Goal: Transaction & Acquisition: Purchase product/service

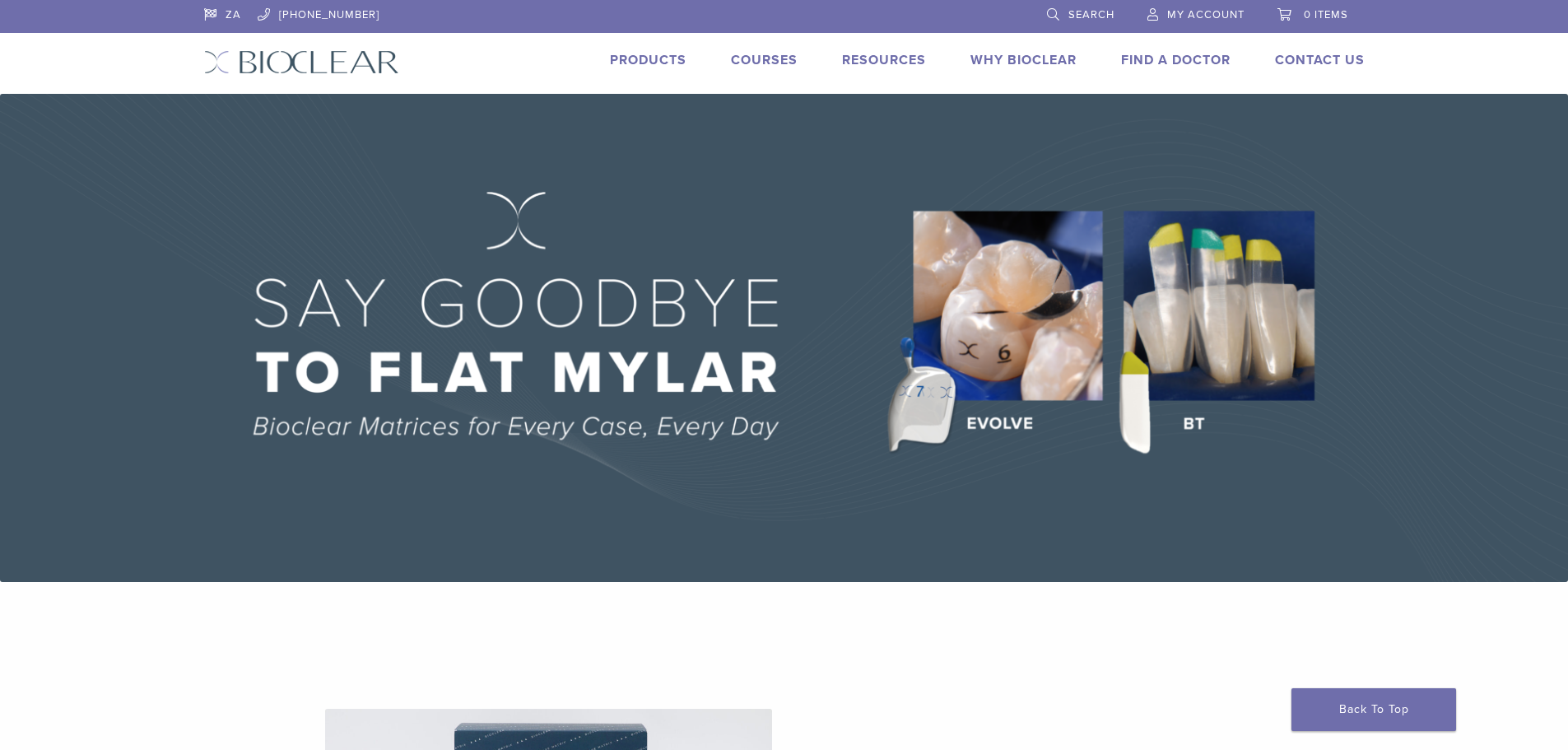
click at [650, 60] on link "Products" at bounding box center [648, 59] width 76 height 16
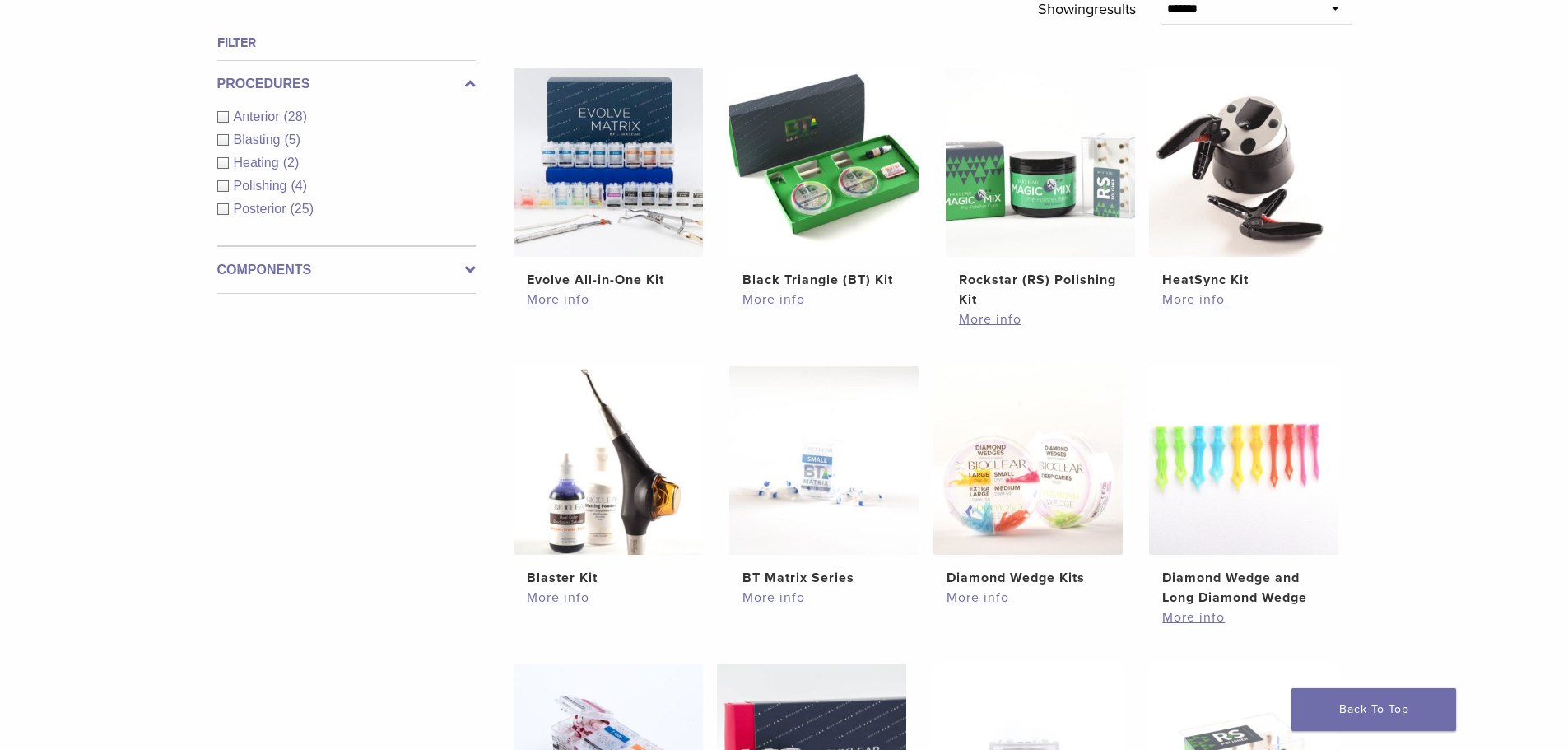
scroll to position [576, 0]
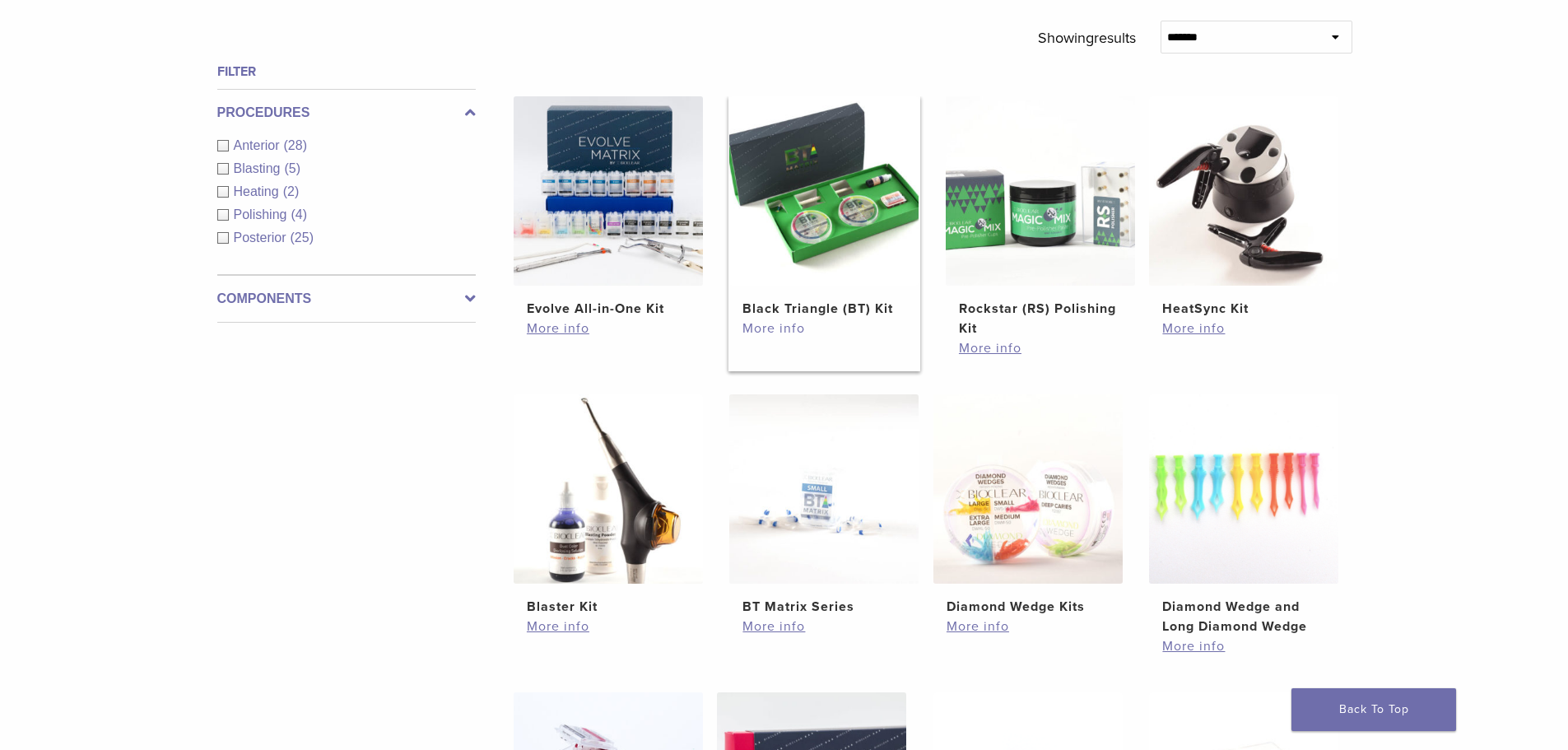
click at [793, 328] on link "More info" at bounding box center [824, 328] width 163 height 20
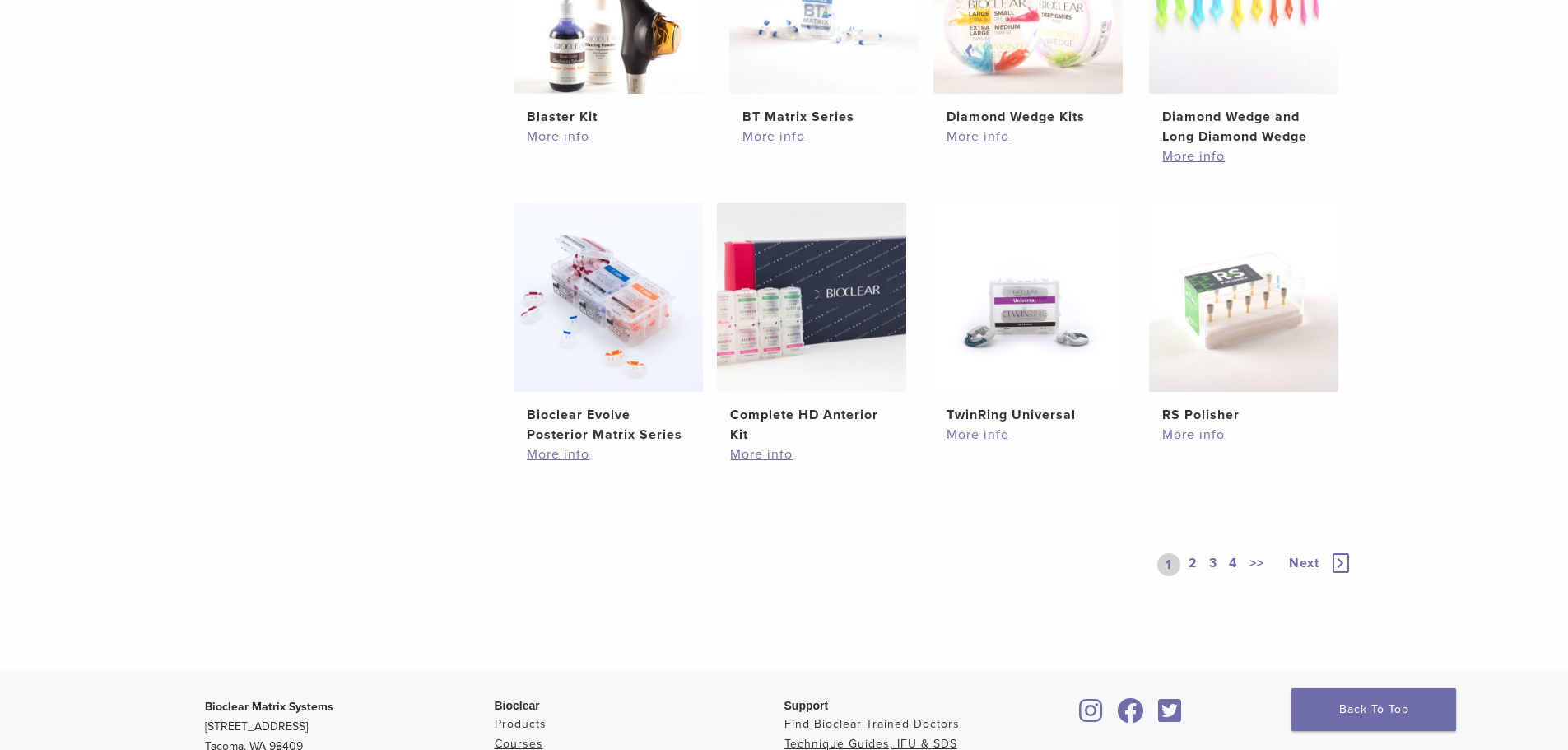
scroll to position [1070, 0]
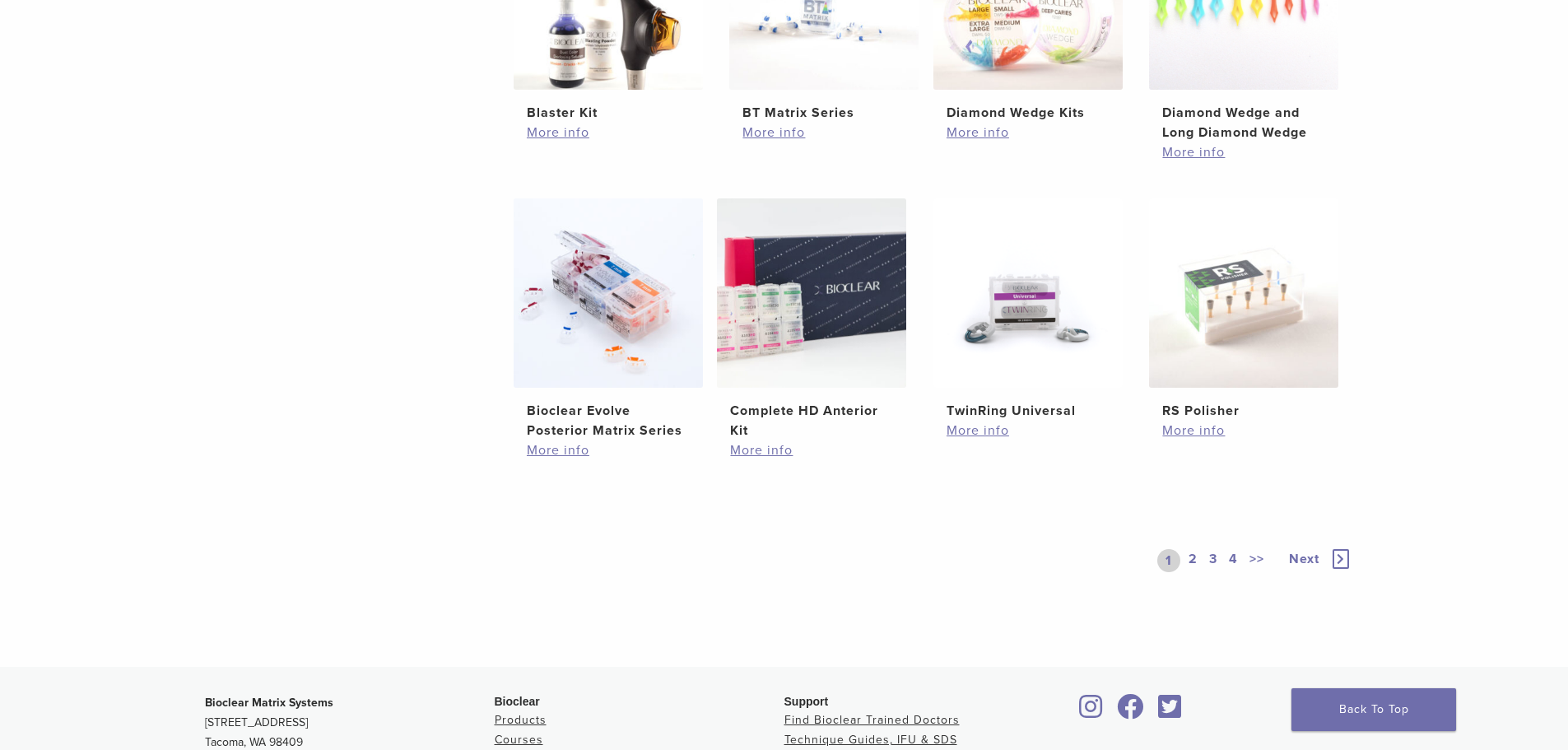
click at [1188, 558] on link "2" at bounding box center [1193, 560] width 15 height 23
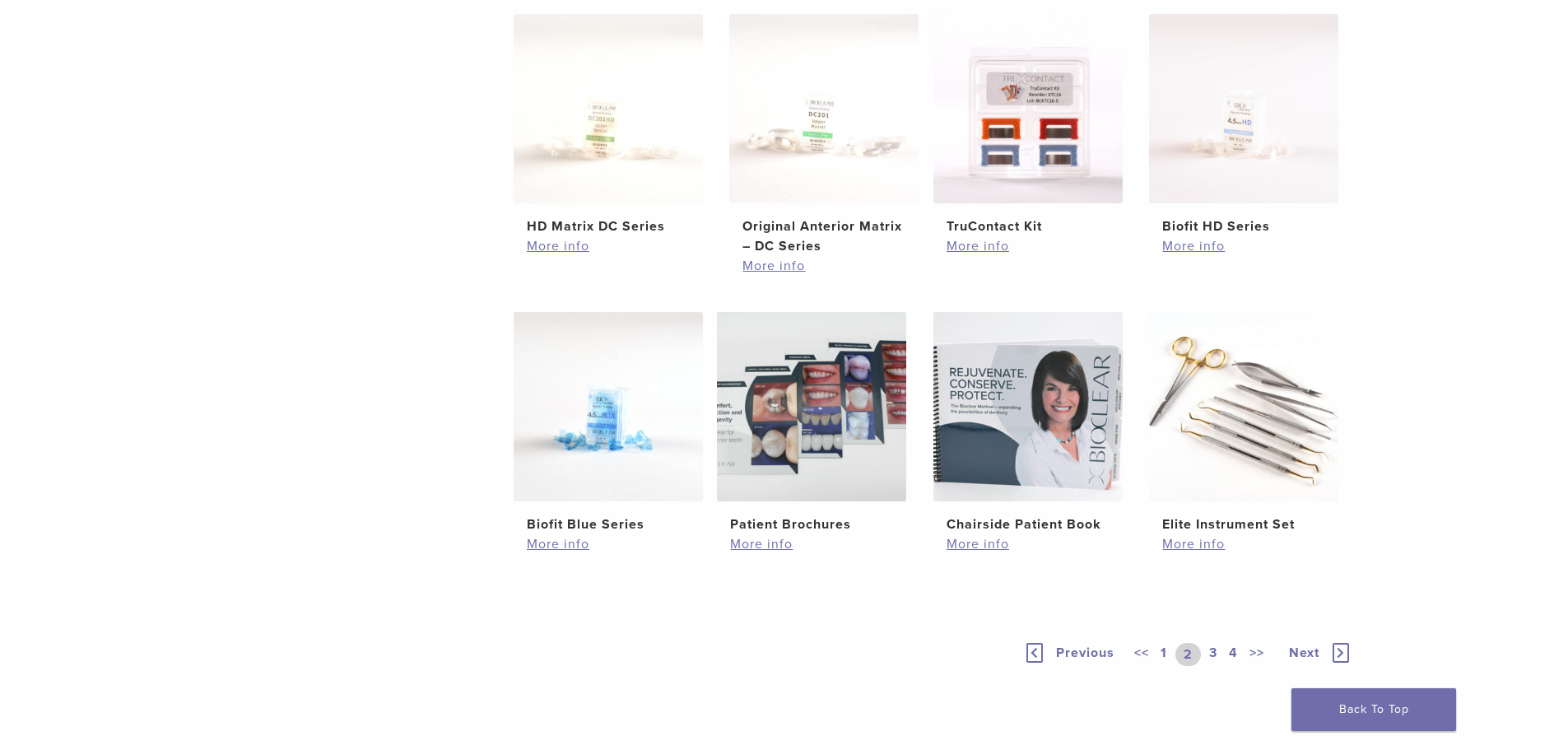
scroll to position [988, 0]
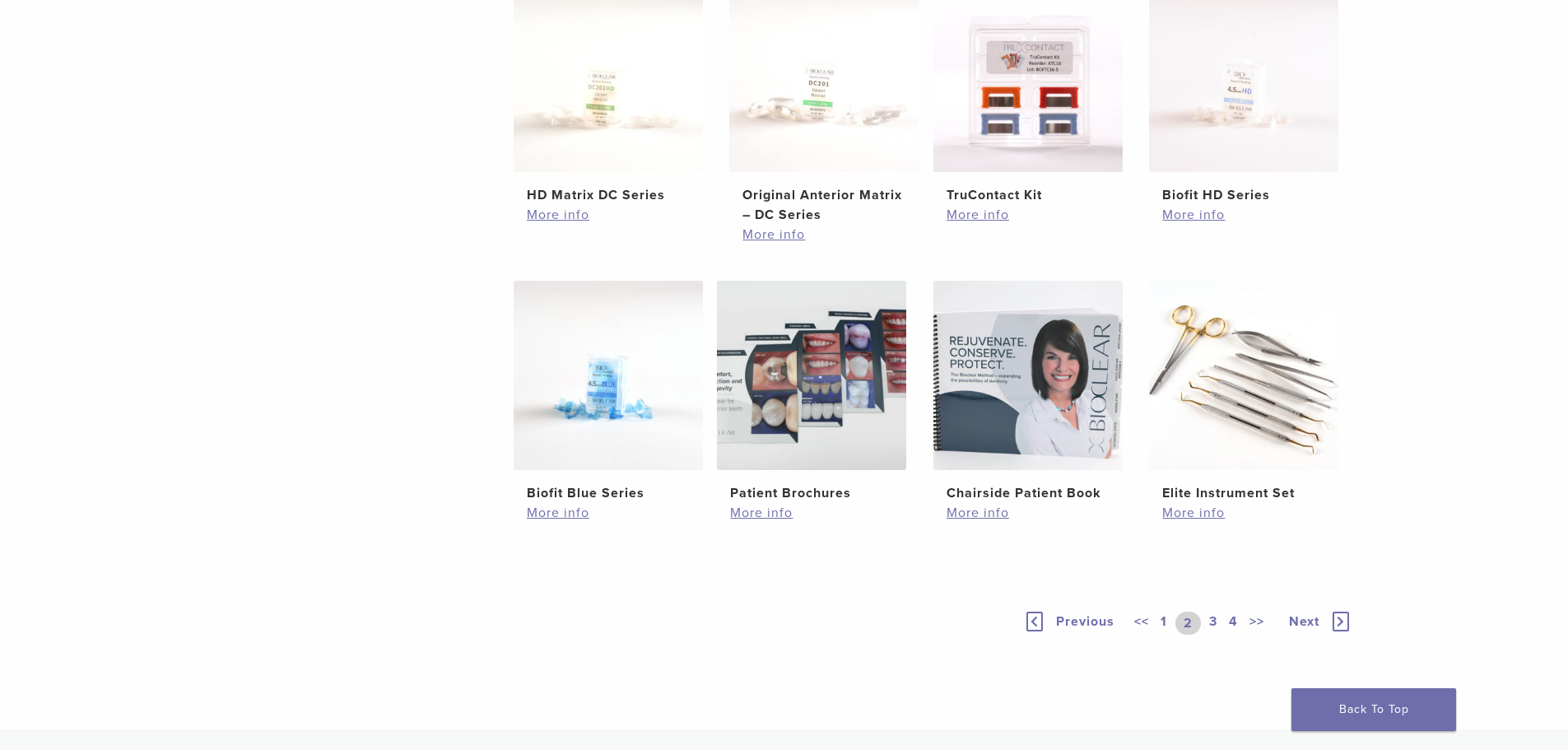
click at [1213, 616] on link "3" at bounding box center [1214, 623] width 15 height 23
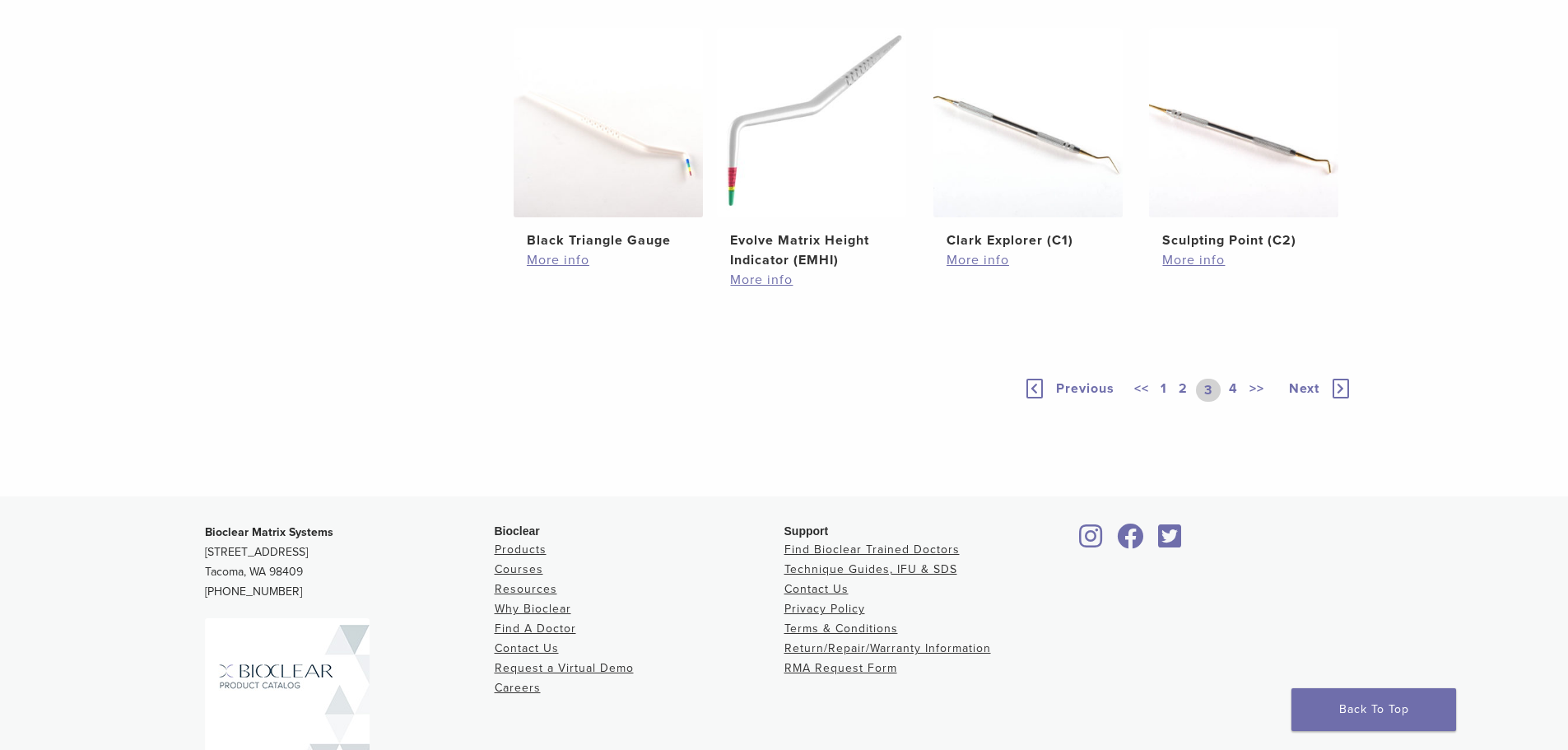
scroll to position [1070, 0]
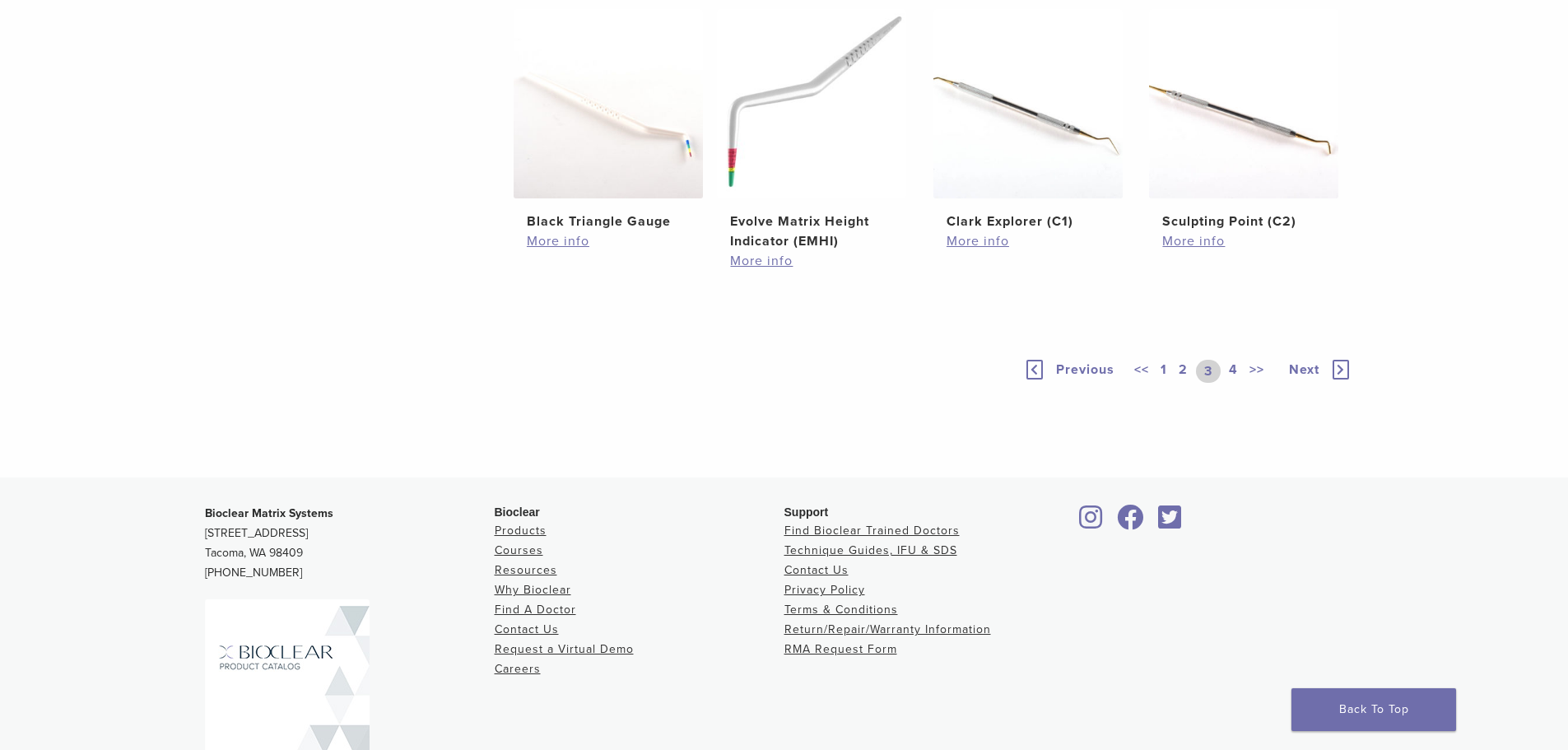
click at [1236, 383] on link "4" at bounding box center [1233, 371] width 15 height 23
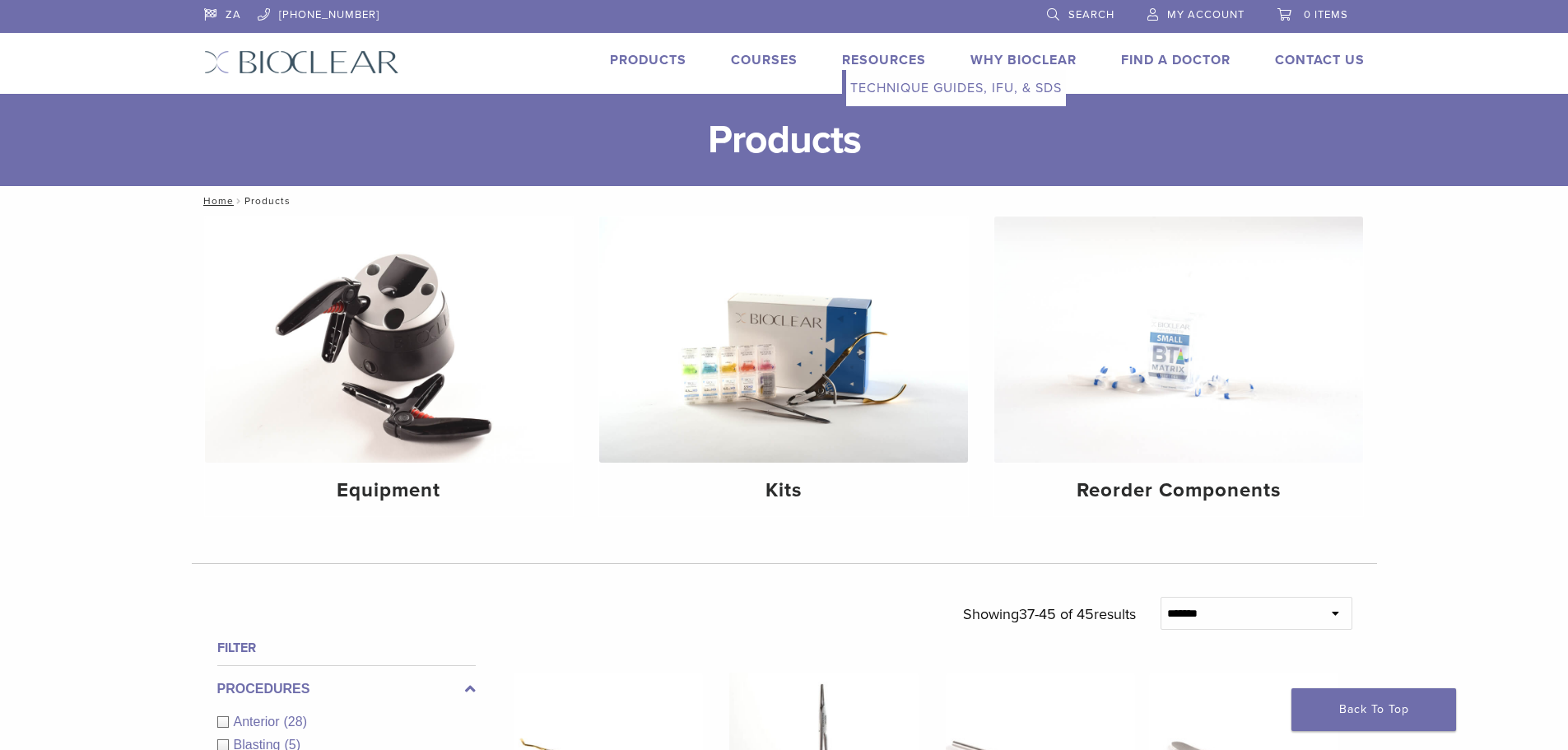
click at [891, 63] on link "Resources" at bounding box center [884, 59] width 84 height 16
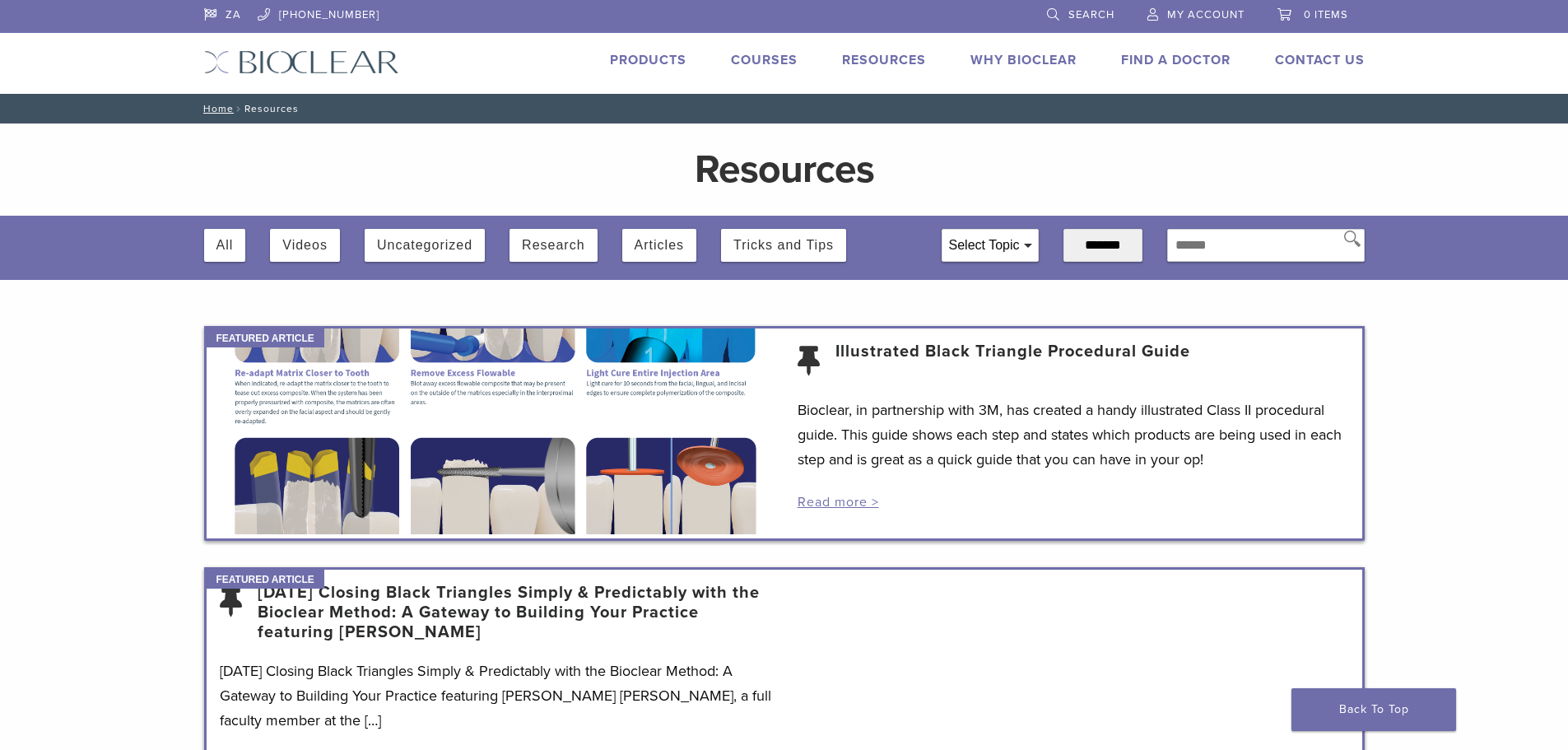
click at [643, 58] on link "Products" at bounding box center [648, 59] width 76 height 16
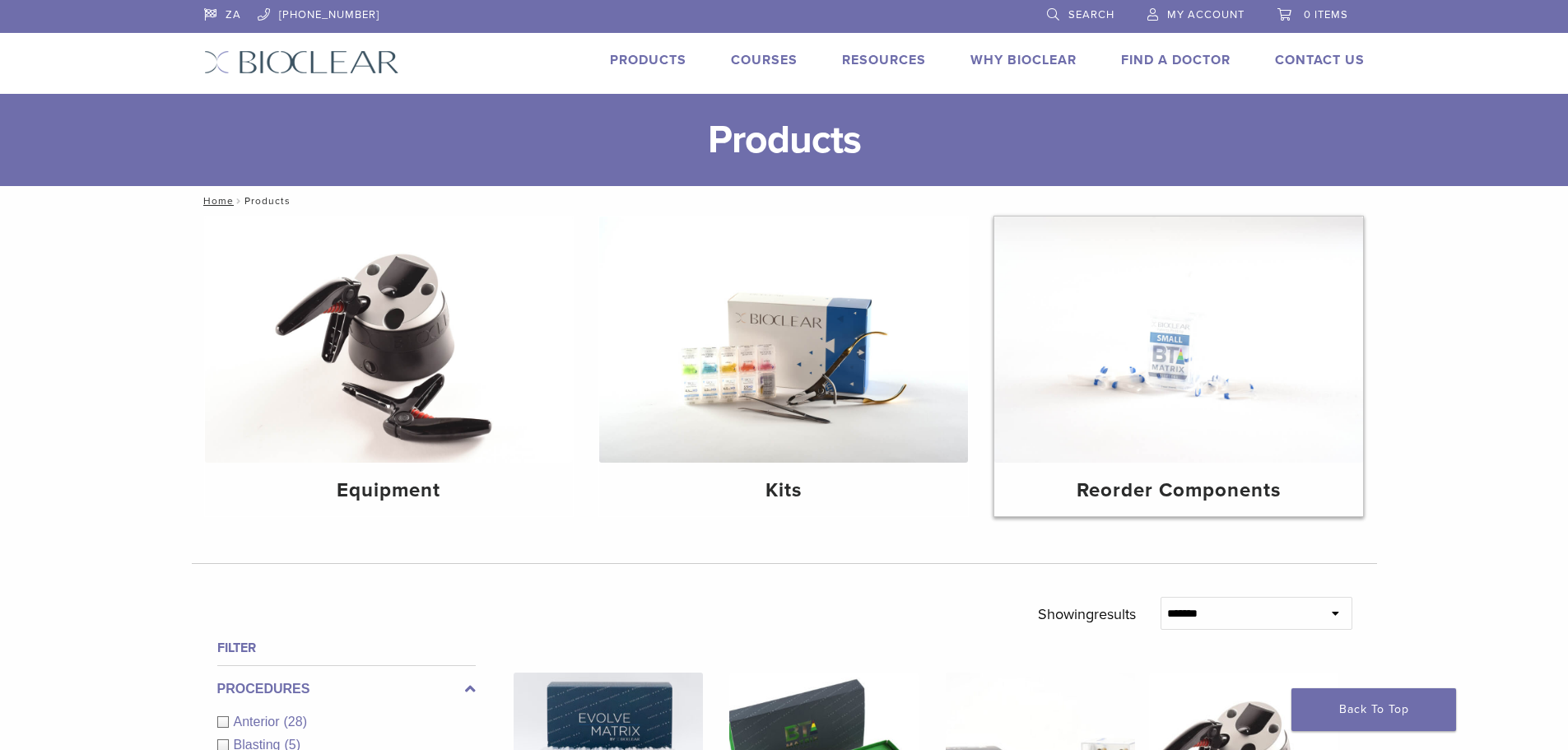
click at [1238, 493] on h4 "Reorder Components" at bounding box center [1179, 490] width 343 height 30
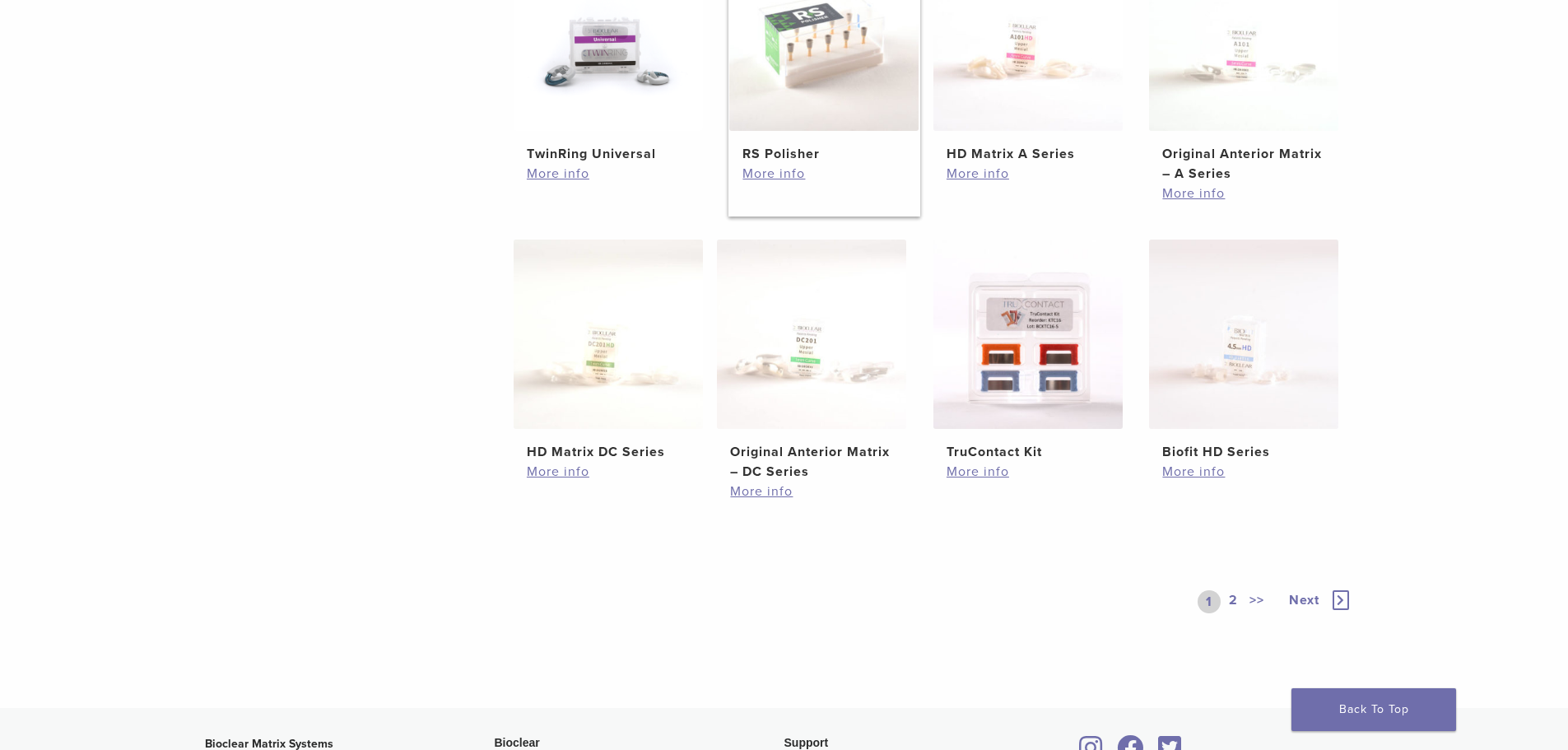
scroll to position [740, 0]
click at [1230, 597] on link "2" at bounding box center [1233, 601] width 15 height 23
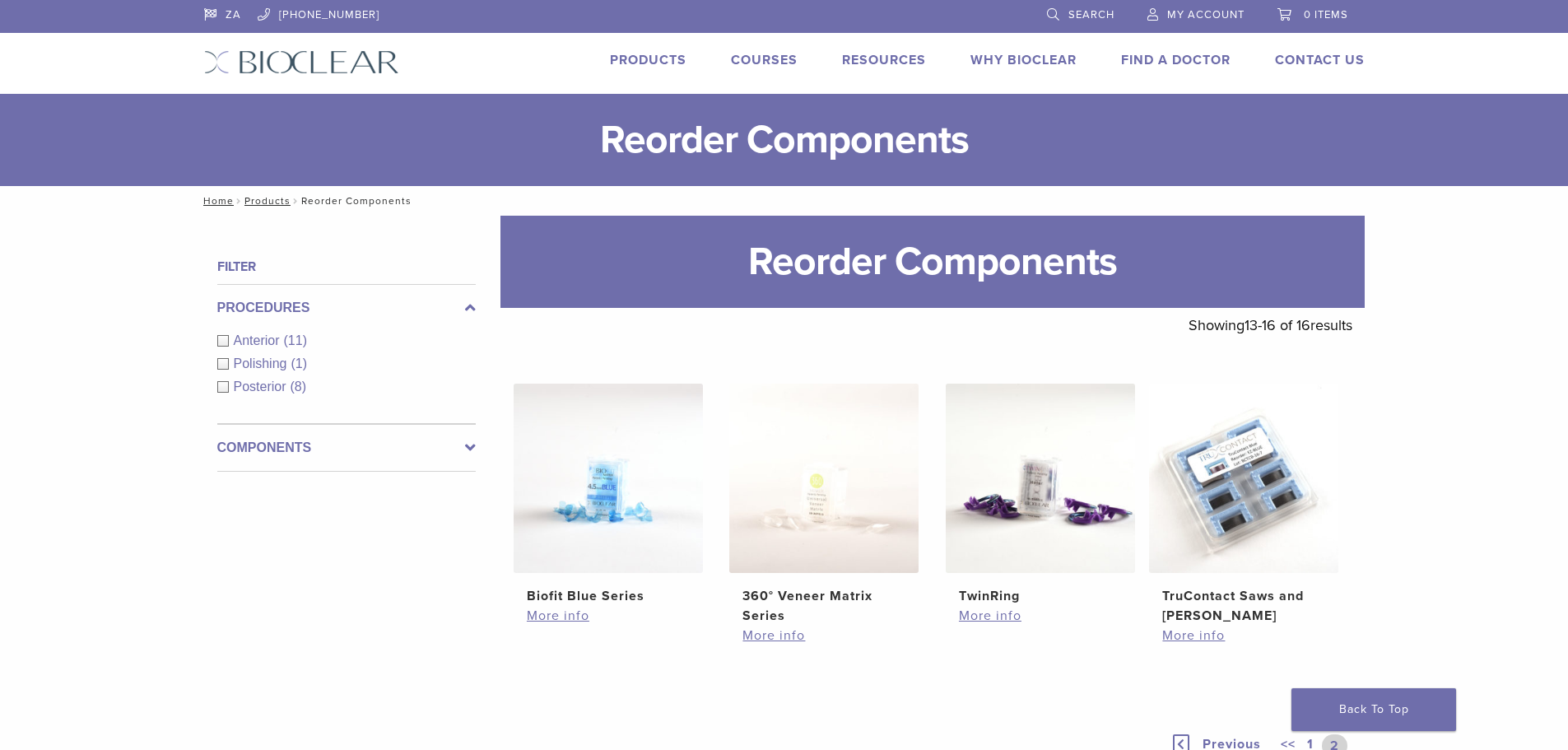
click at [662, 57] on link "Products" at bounding box center [648, 59] width 76 height 16
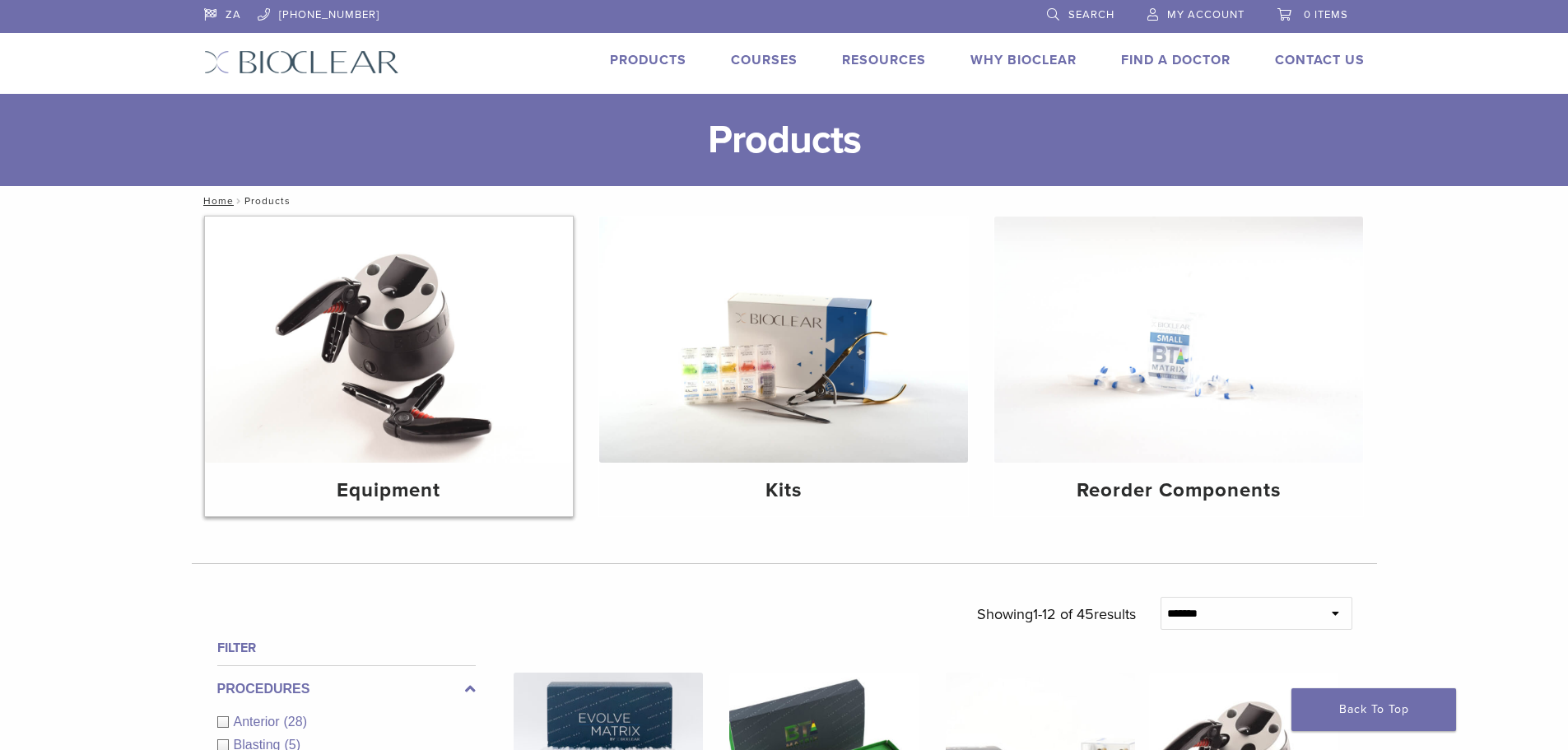
click at [428, 493] on h4 "Equipment" at bounding box center [389, 490] width 343 height 30
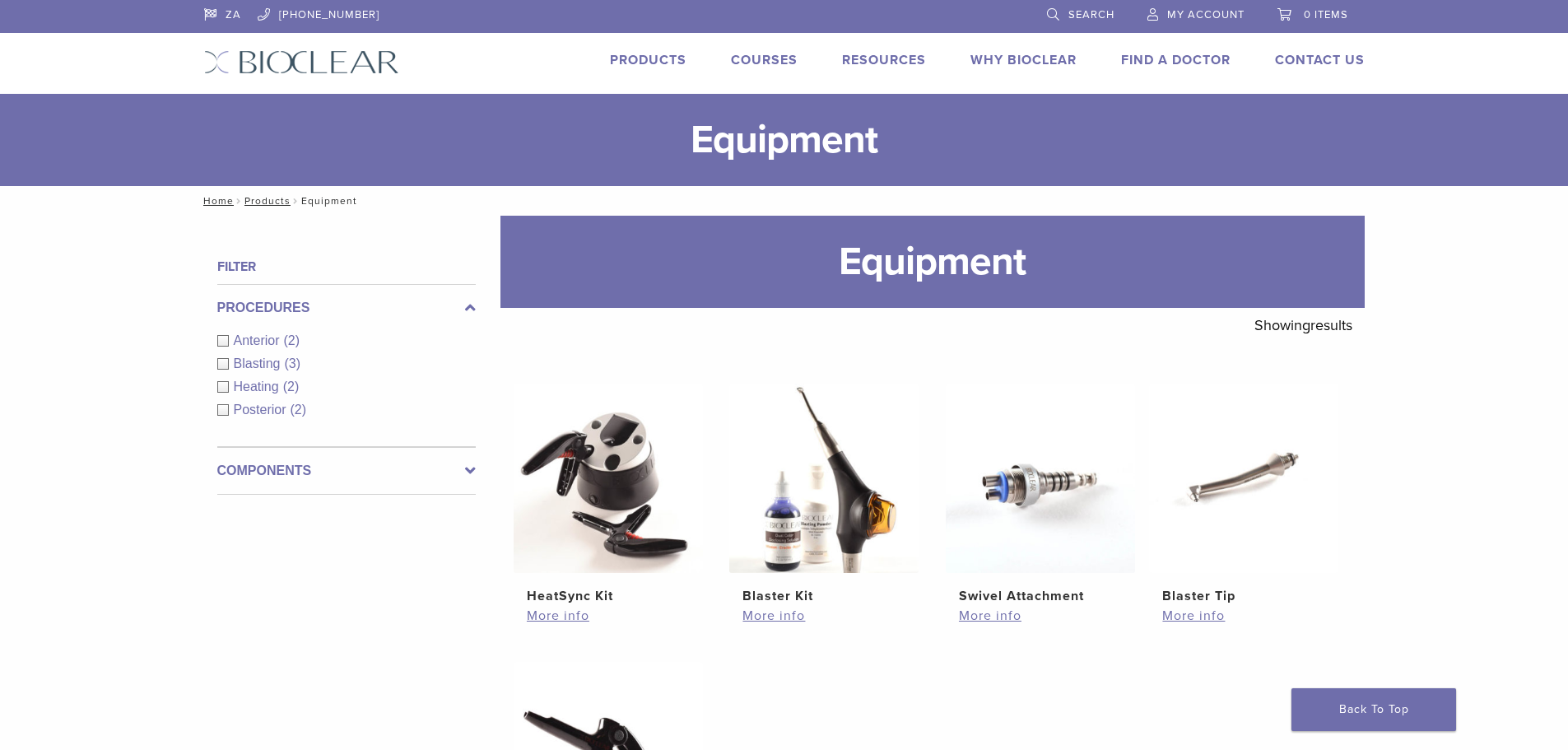
click at [464, 469] on label "Components" at bounding box center [346, 470] width 259 height 20
click at [1093, 6] on link "Search" at bounding box center [1080, 12] width 68 height 25
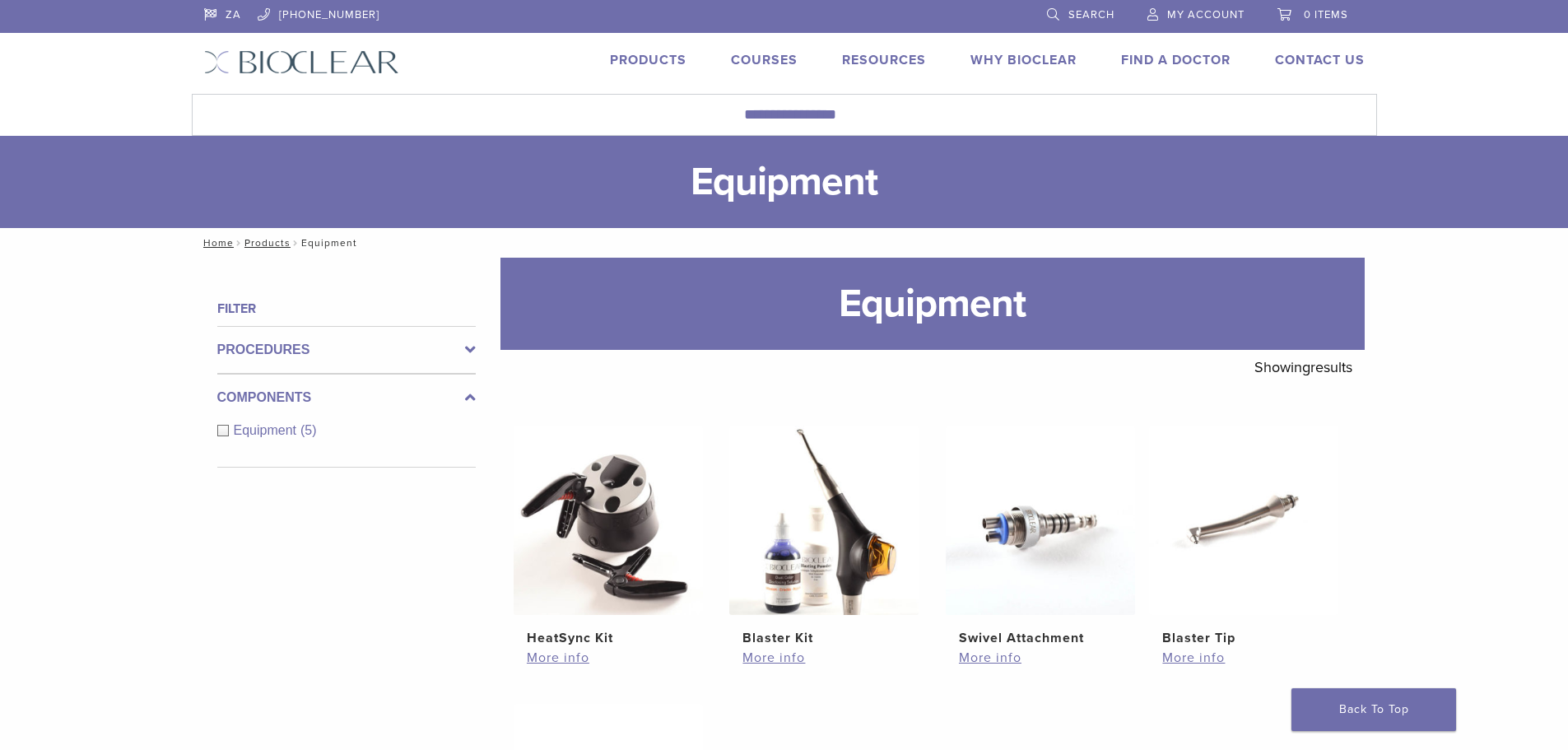
click at [1084, 13] on span "Search" at bounding box center [1092, 15] width 46 height 13
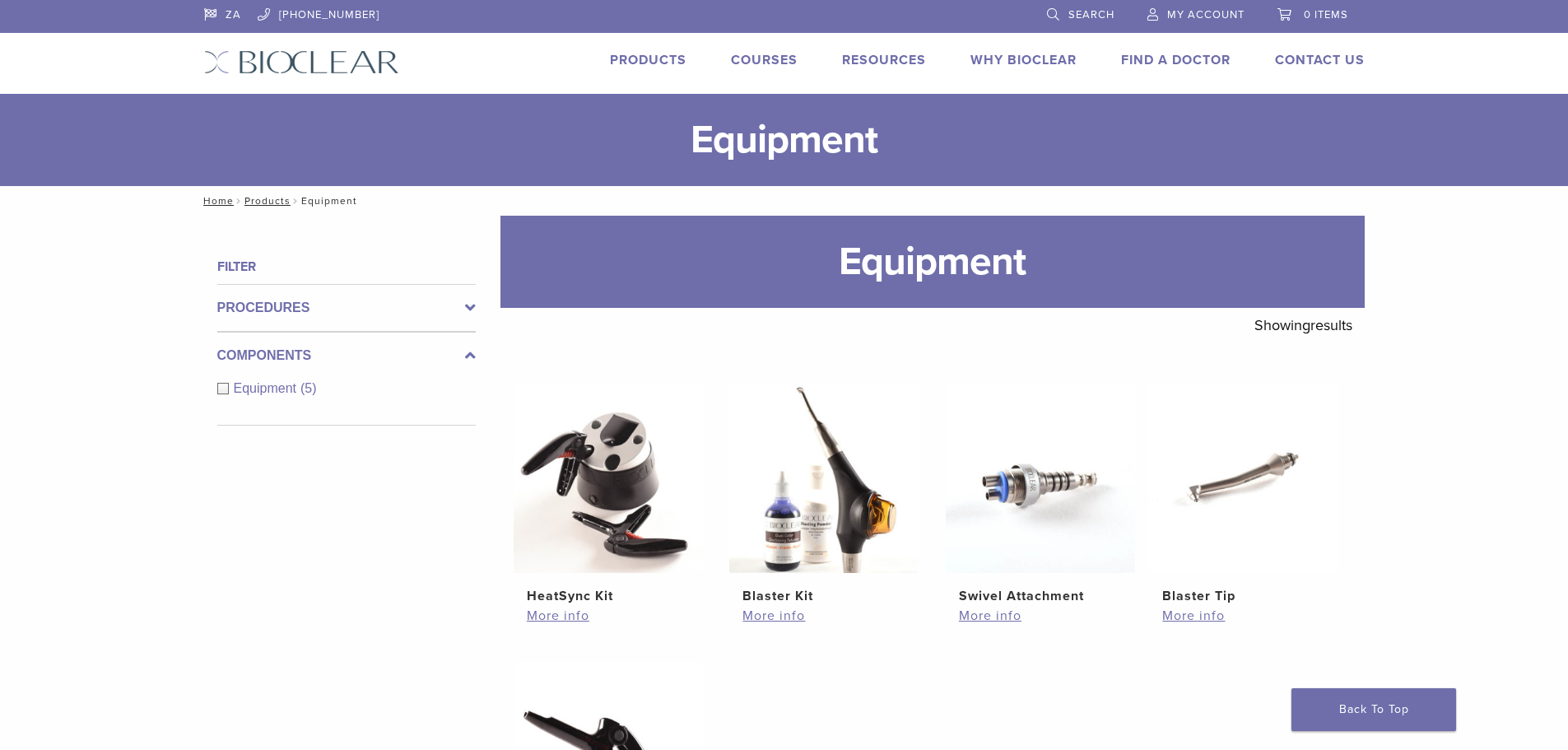
click at [1053, 14] on link "Search" at bounding box center [1080, 12] width 68 height 25
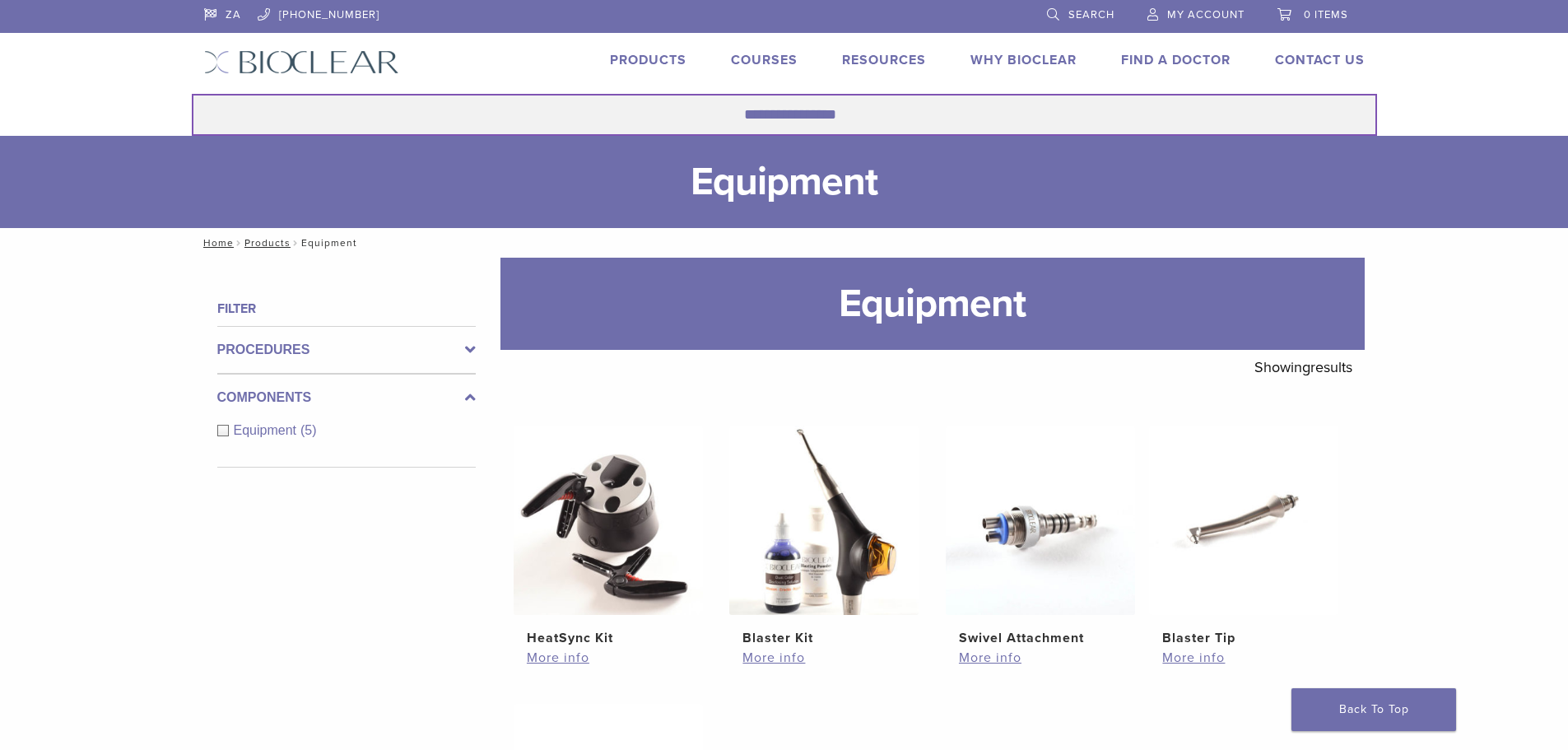
click at [783, 118] on input "Search for:" at bounding box center [784, 115] width 1185 height 42
click at [751, 120] on input "Search for:" at bounding box center [784, 115] width 1185 height 42
type input "**********"
click at [191, 93] on button "Search" at bounding box center [191, 93] width 1 height 1
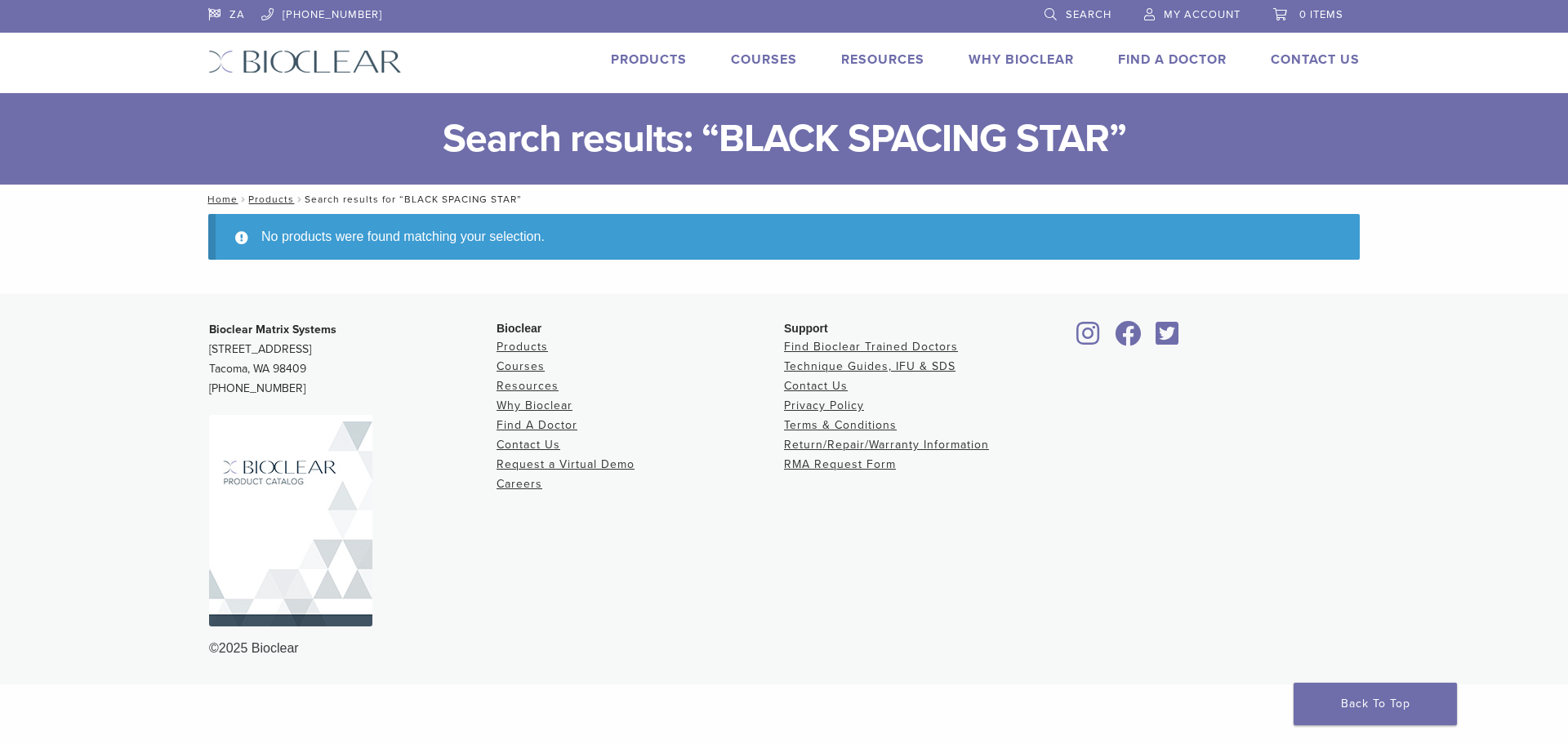
click at [570, 195] on nav "Home / Products / Search results for “BLACK SPACING STAR”" at bounding box center [784, 199] width 1176 height 29
drag, startPoint x: 539, startPoint y: 195, endPoint x: 571, endPoint y: 180, distance: 35.3
click at [538, 195] on nav "Home / Products / Search results for “BLACK SPACING STAR”" at bounding box center [784, 199] width 1176 height 29
click at [1084, 10] on span "Search" at bounding box center [1089, 15] width 45 height 13
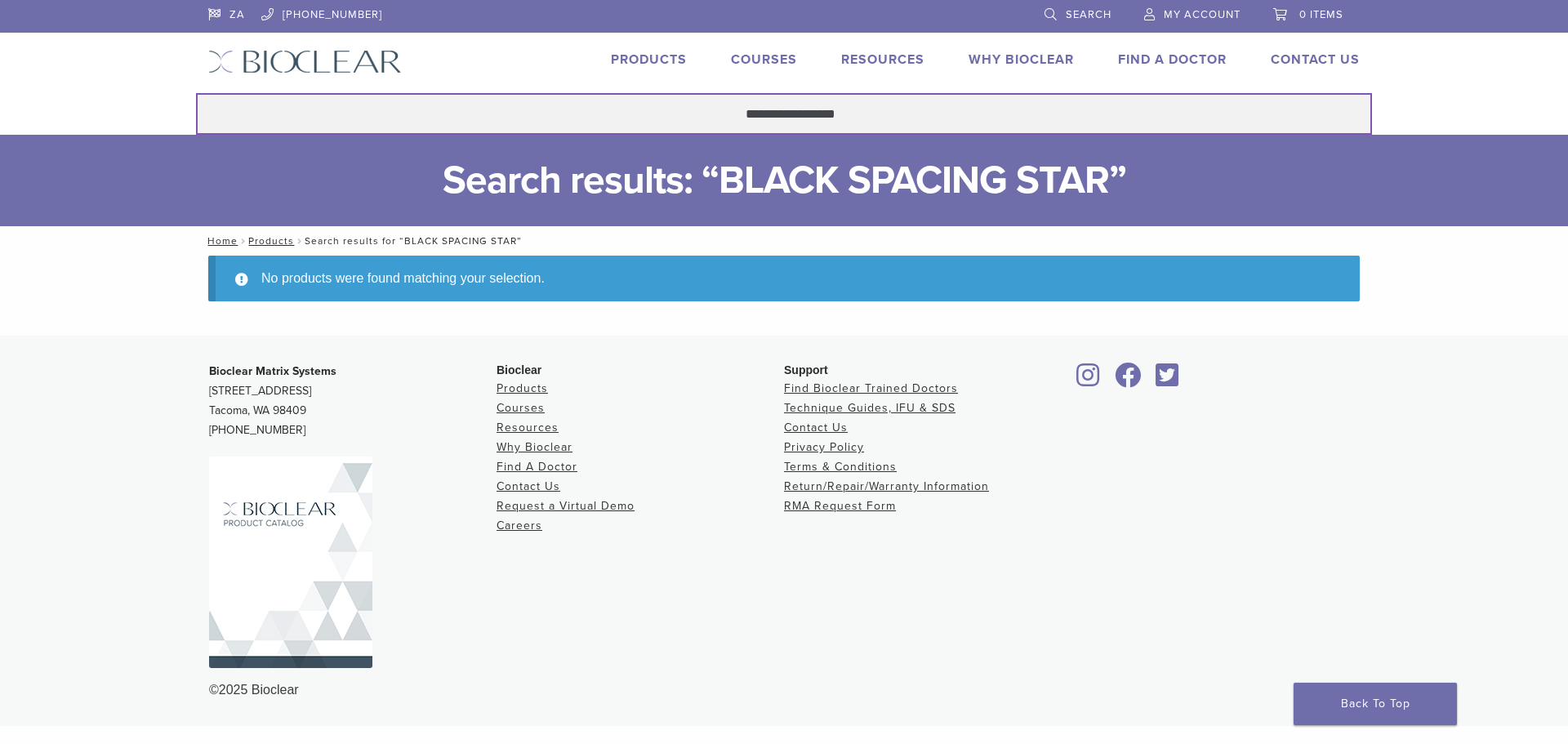
drag, startPoint x: 889, startPoint y: 110, endPoint x: 689, endPoint y: 101, distance: 200.2
click at [689, 101] on input "**********" at bounding box center [784, 114] width 1176 height 42
type input "**********"
click at [195, 92] on button "Search" at bounding box center [195, 92] width 1 height 1
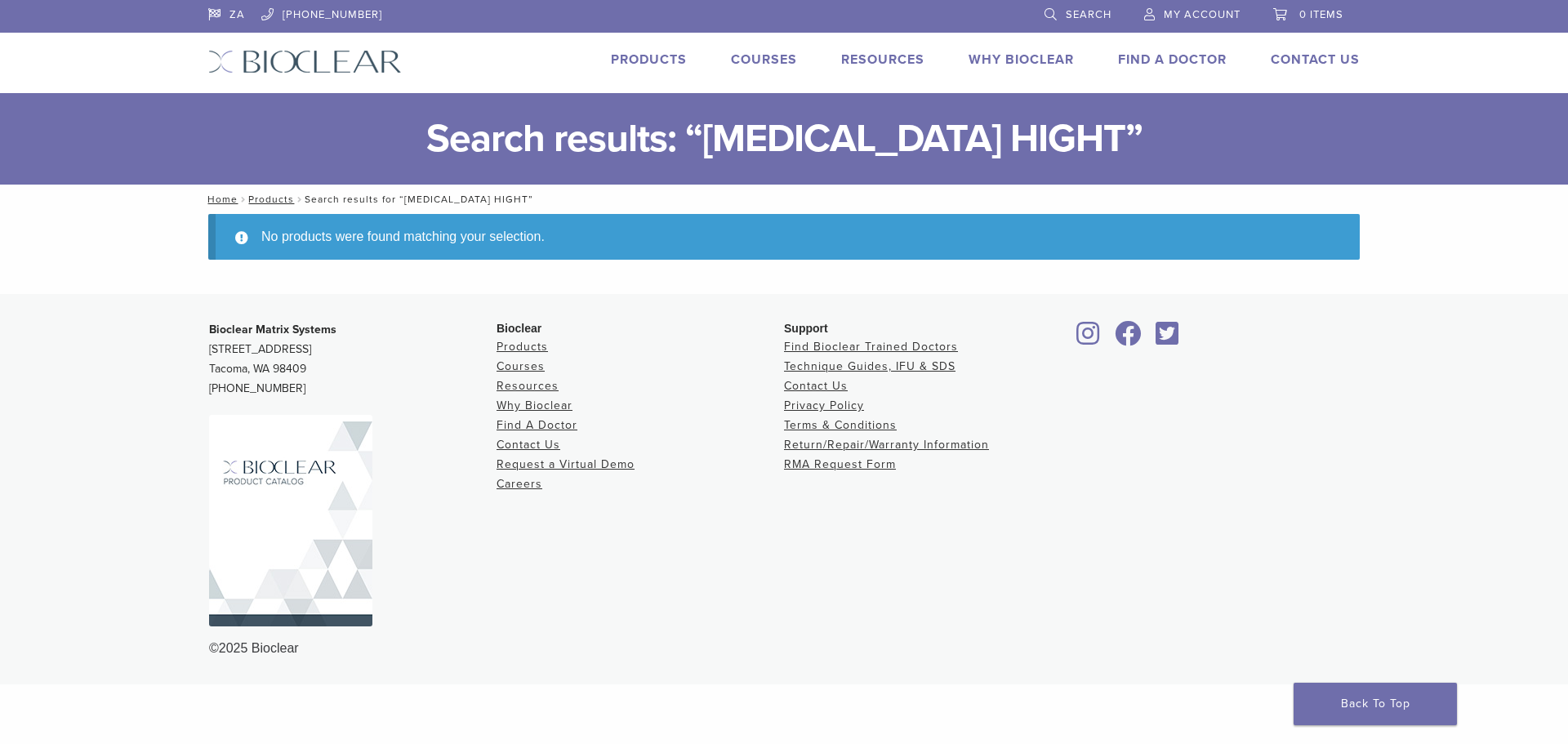
click at [1096, 10] on span "Search" at bounding box center [1089, 15] width 45 height 13
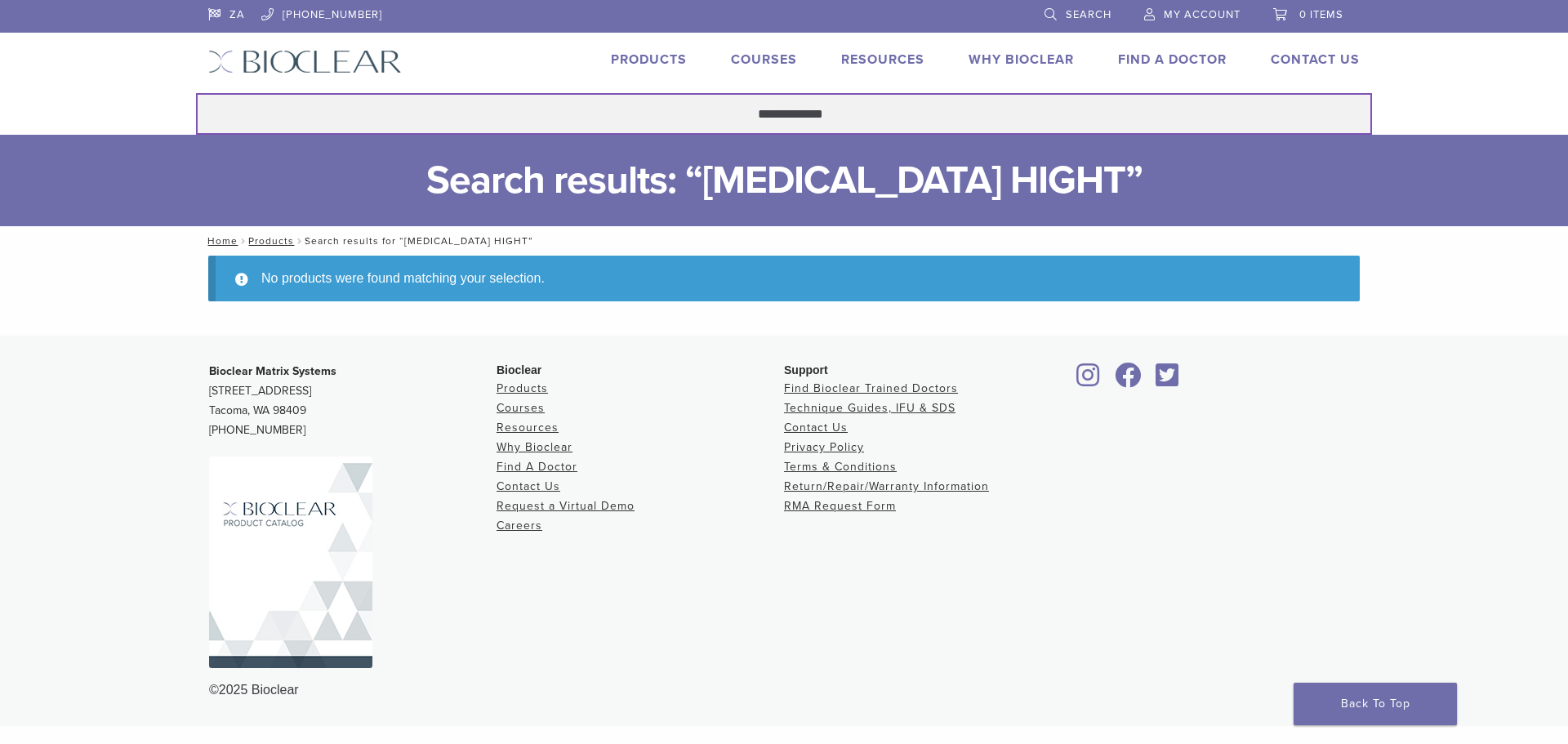
drag, startPoint x: 860, startPoint y: 110, endPoint x: 730, endPoint y: 107, distance: 130.0
click at [730, 107] on input "**********" at bounding box center [784, 114] width 1176 height 42
type input "**********"
click at [195, 92] on button "Search" at bounding box center [195, 92] width 1 height 1
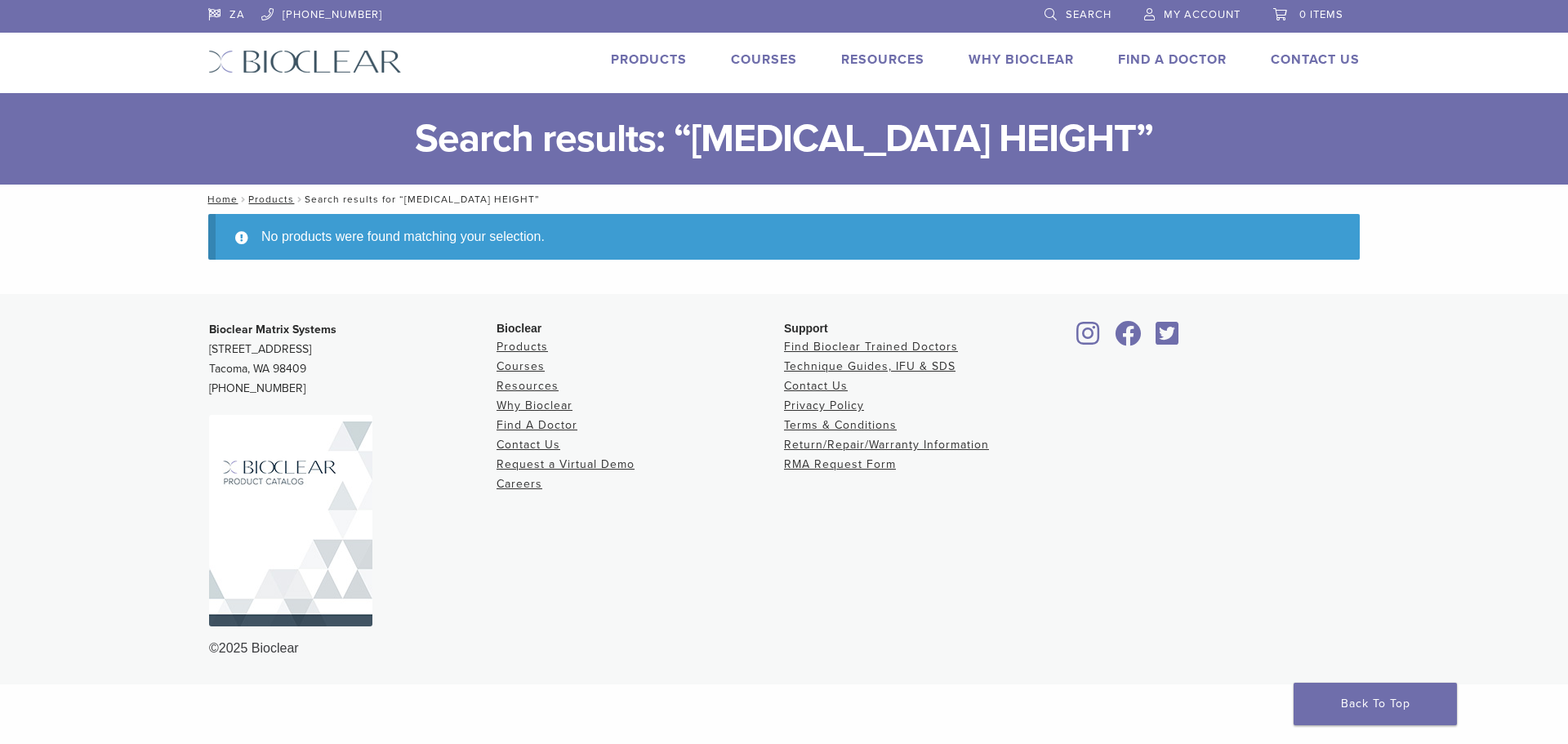
click at [662, 60] on link "Products" at bounding box center [649, 59] width 76 height 16
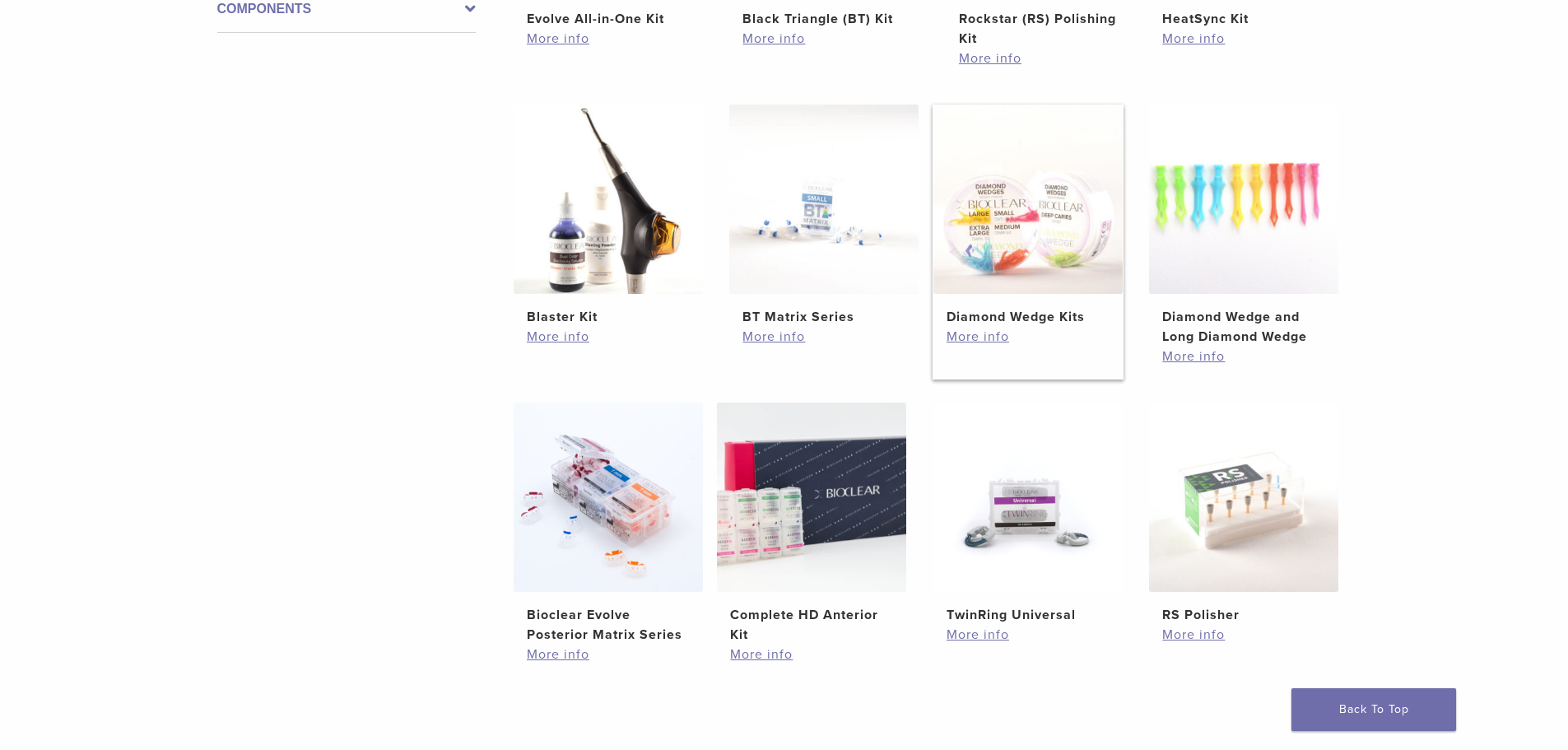
scroll to position [906, 0]
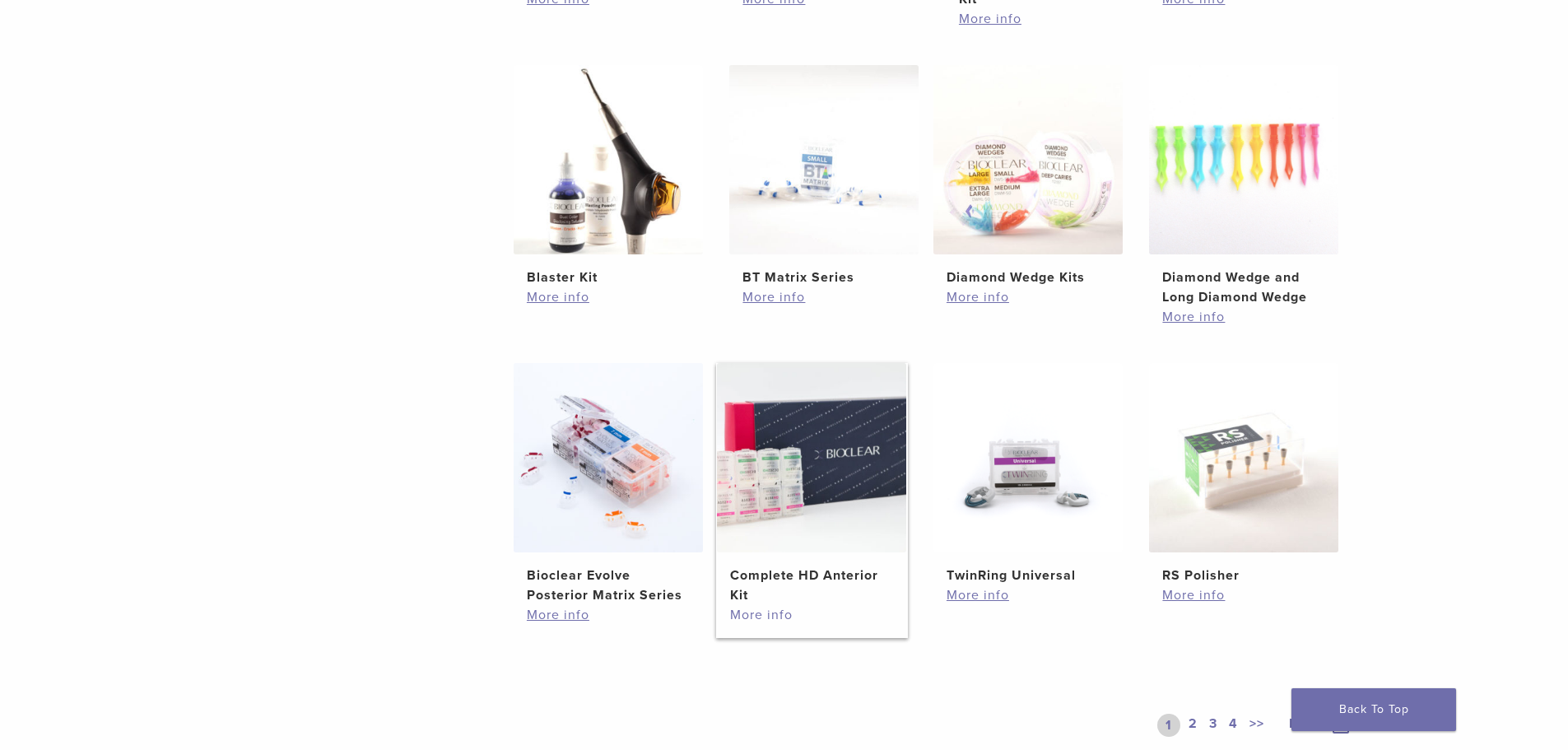
click at [766, 614] on link "More info" at bounding box center [811, 615] width 163 height 20
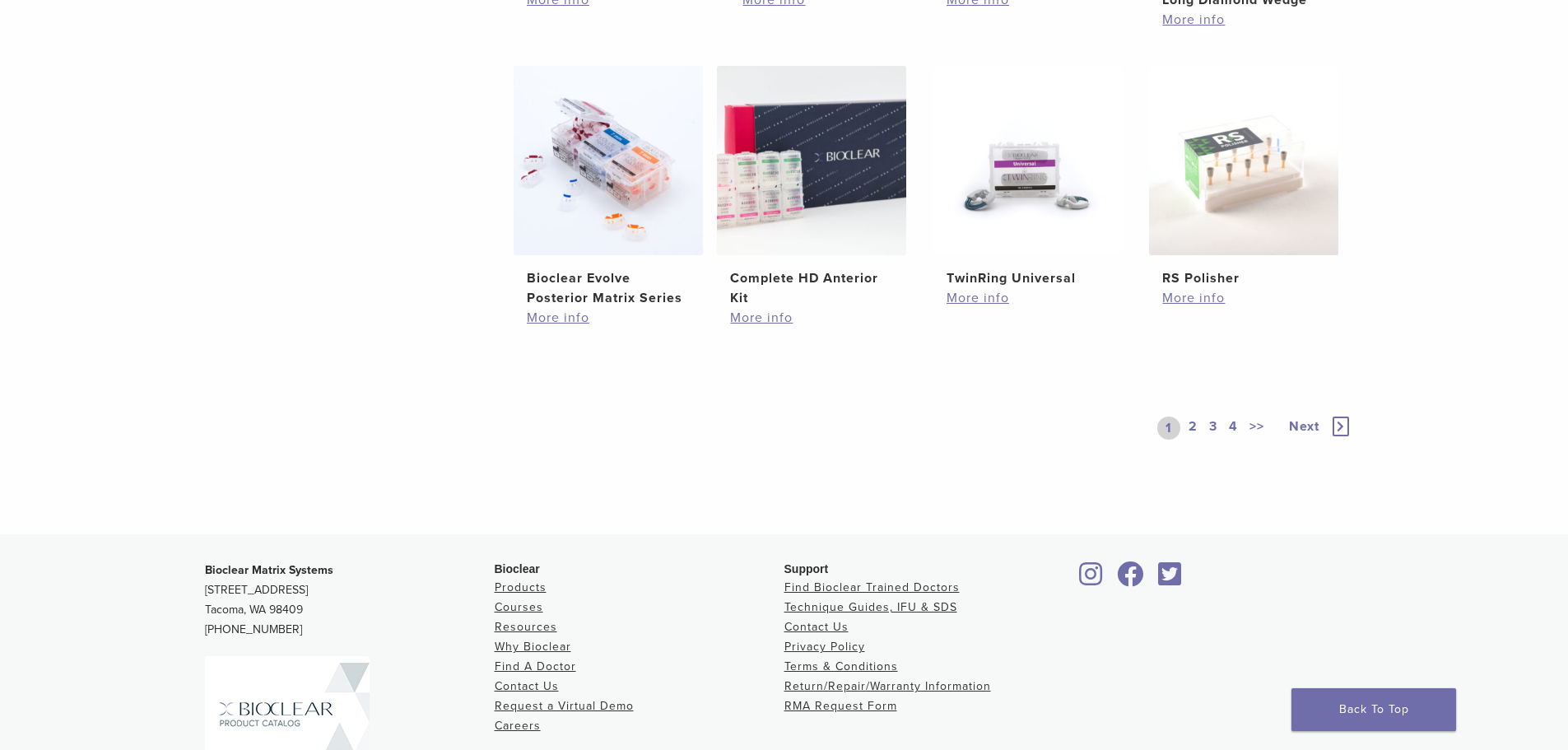
scroll to position [1235, 0]
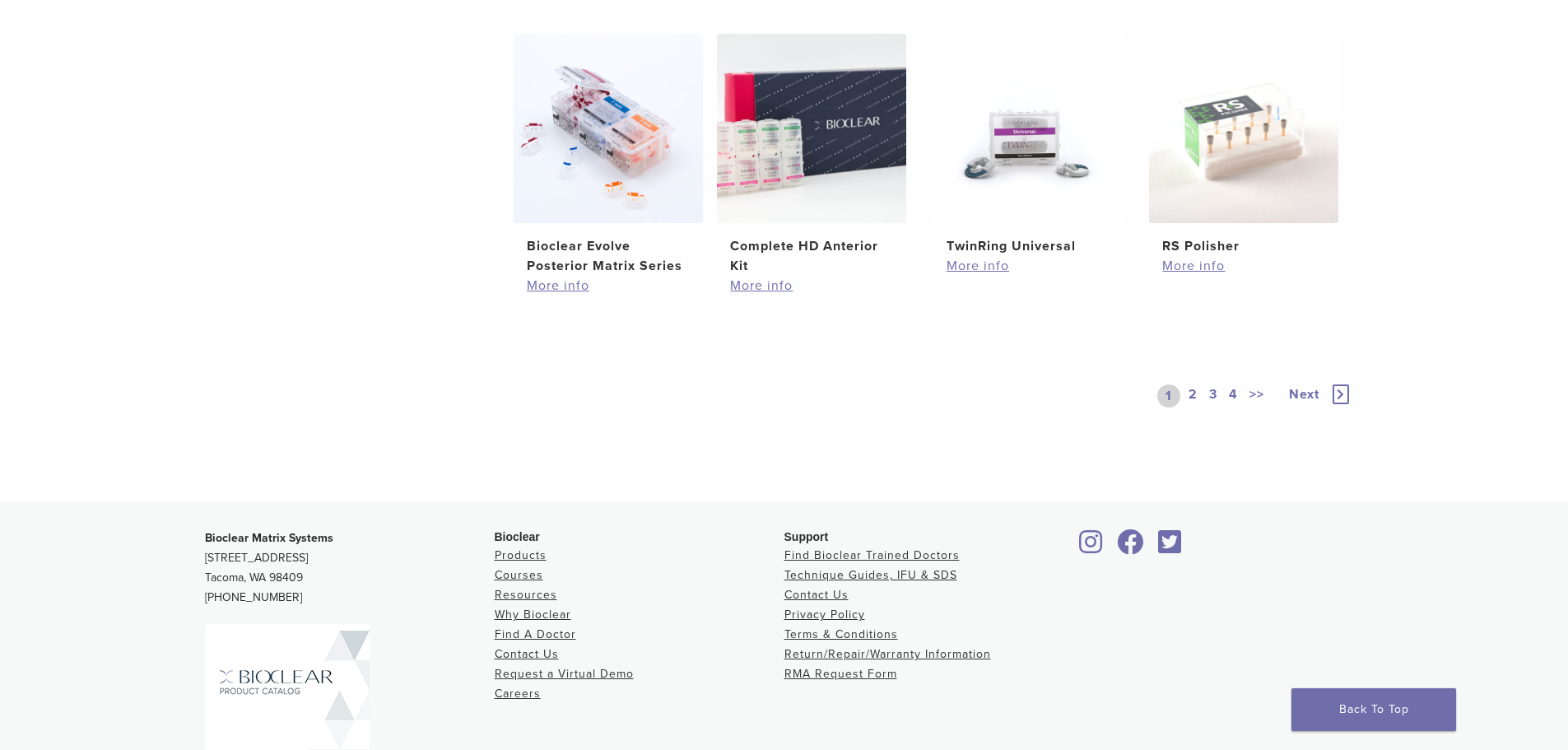
click at [1194, 390] on link "2" at bounding box center [1193, 396] width 15 height 23
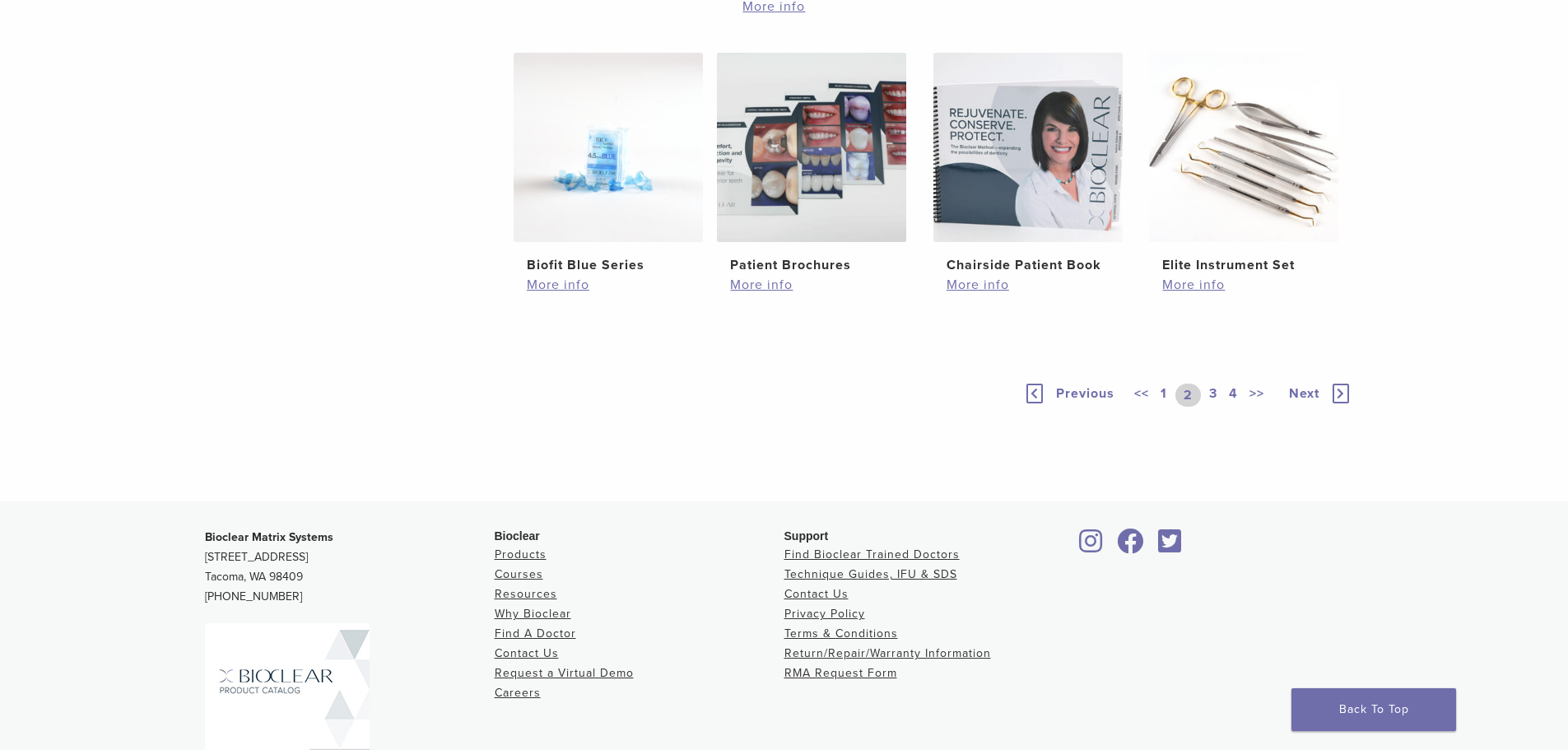
scroll to position [1070, 0]
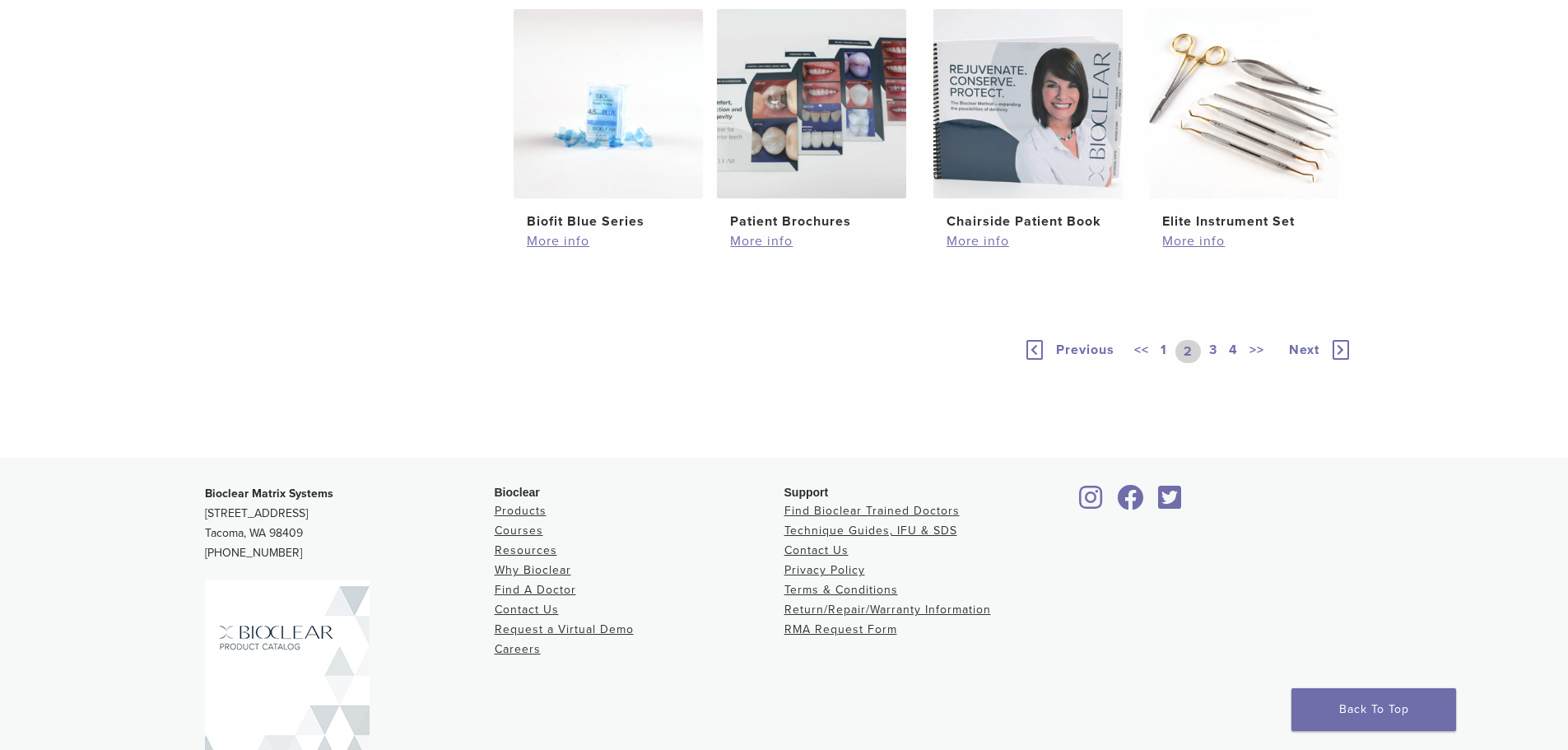
click at [1211, 363] on link "3" at bounding box center [1214, 351] width 15 height 23
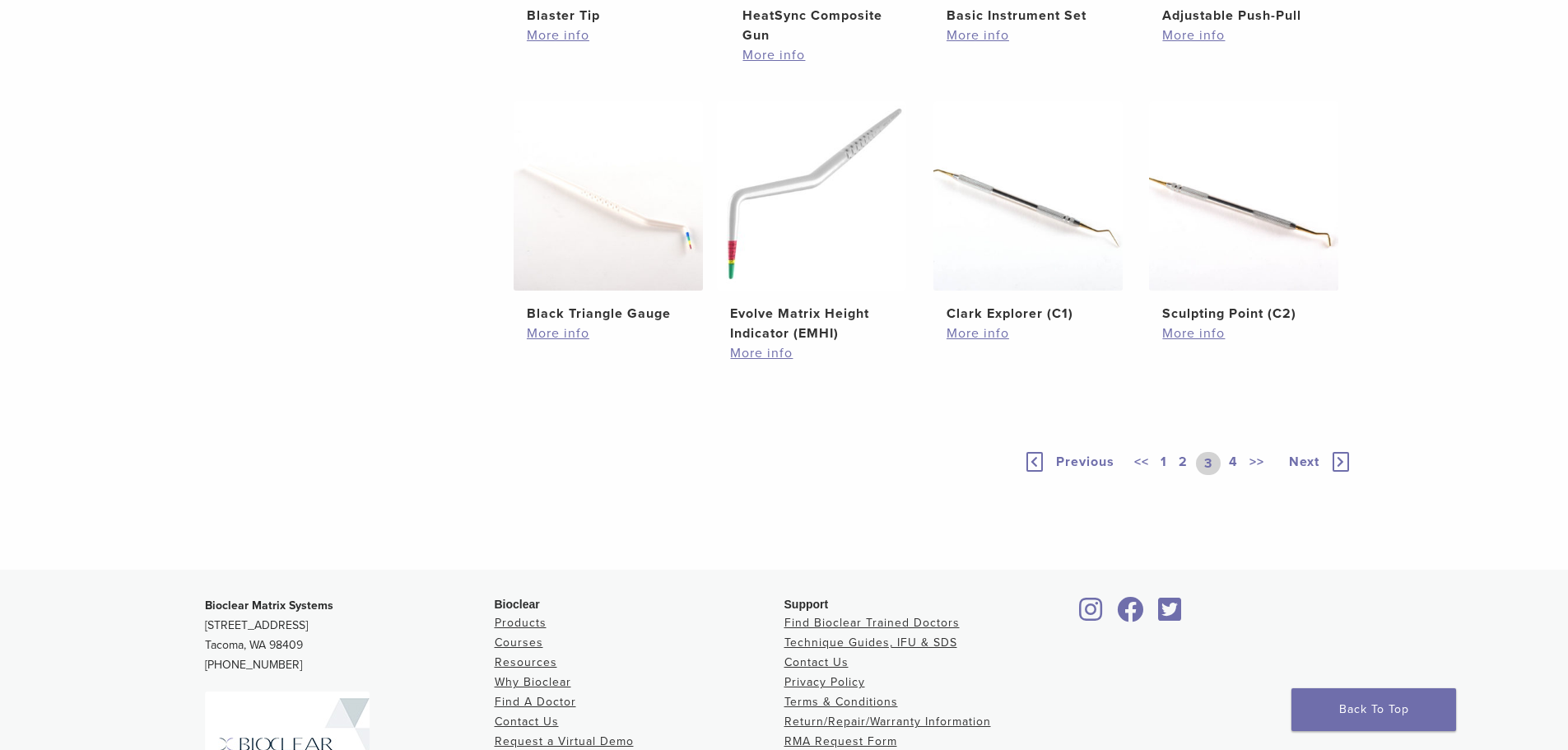
scroll to position [1152, 0]
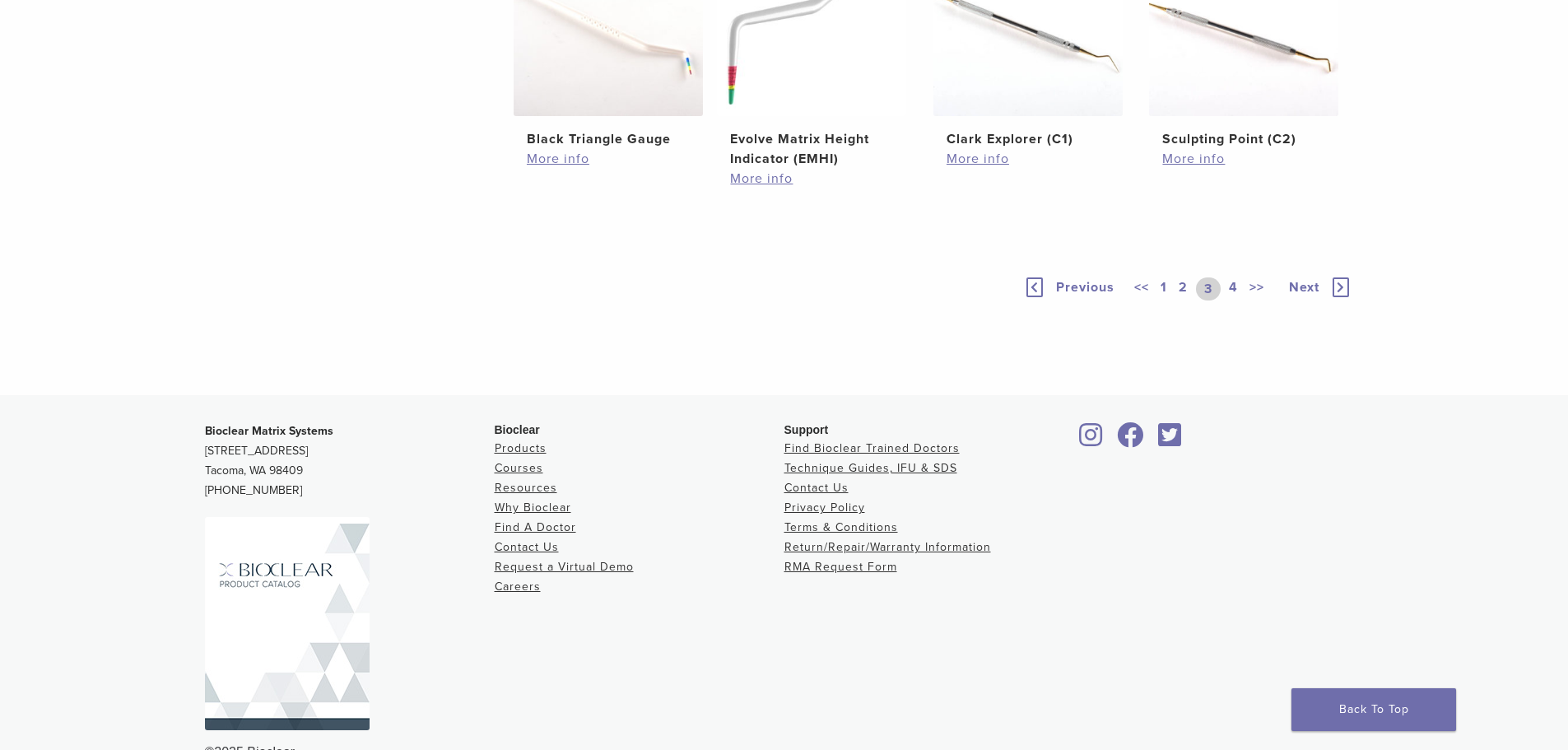
click at [1233, 301] on link "4" at bounding box center [1233, 289] width 15 height 23
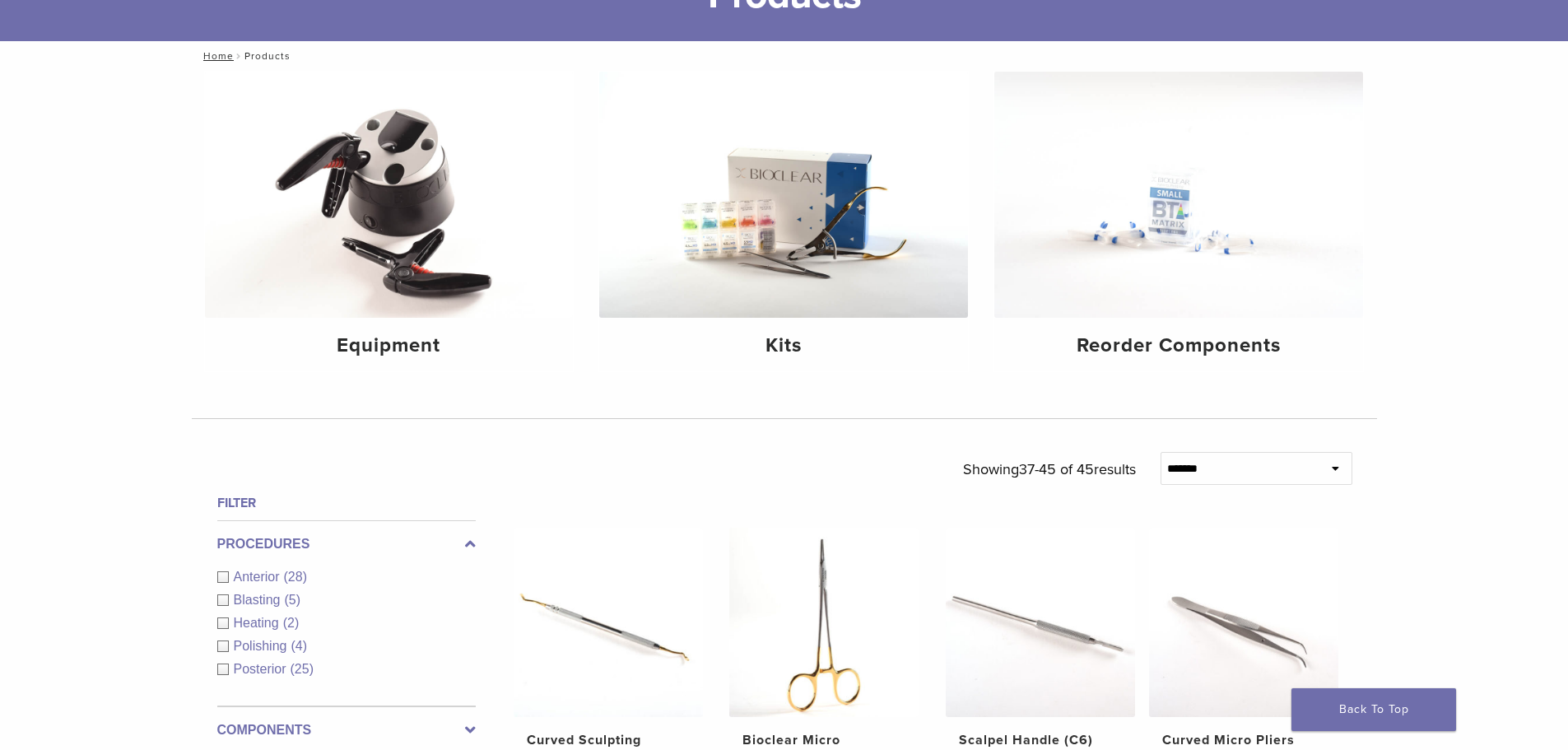
scroll to position [82, 0]
